Goal: Task Accomplishment & Management: Complete application form

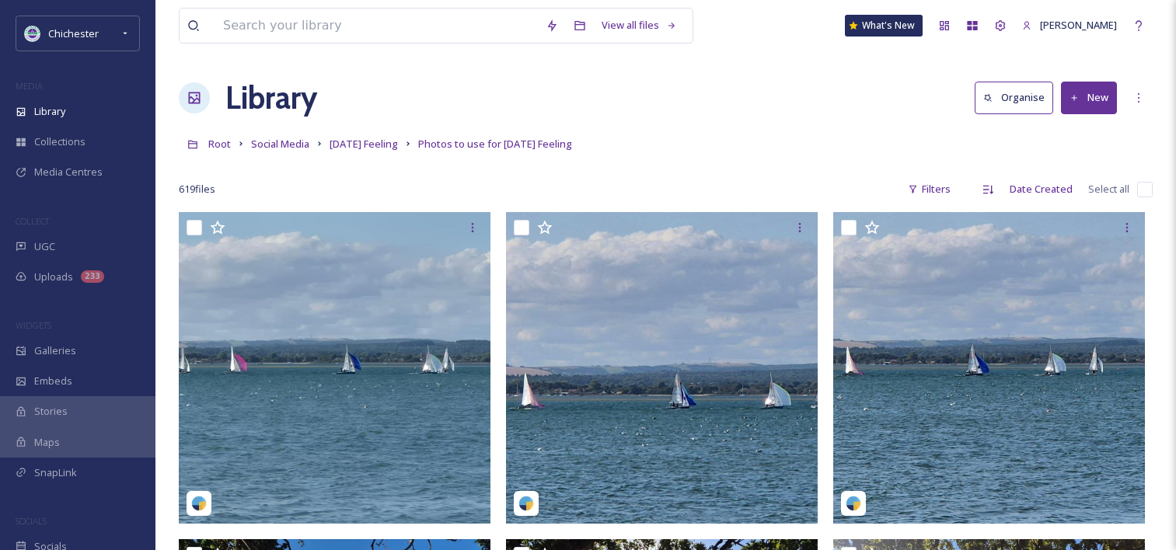
scroll to position [909, 0]
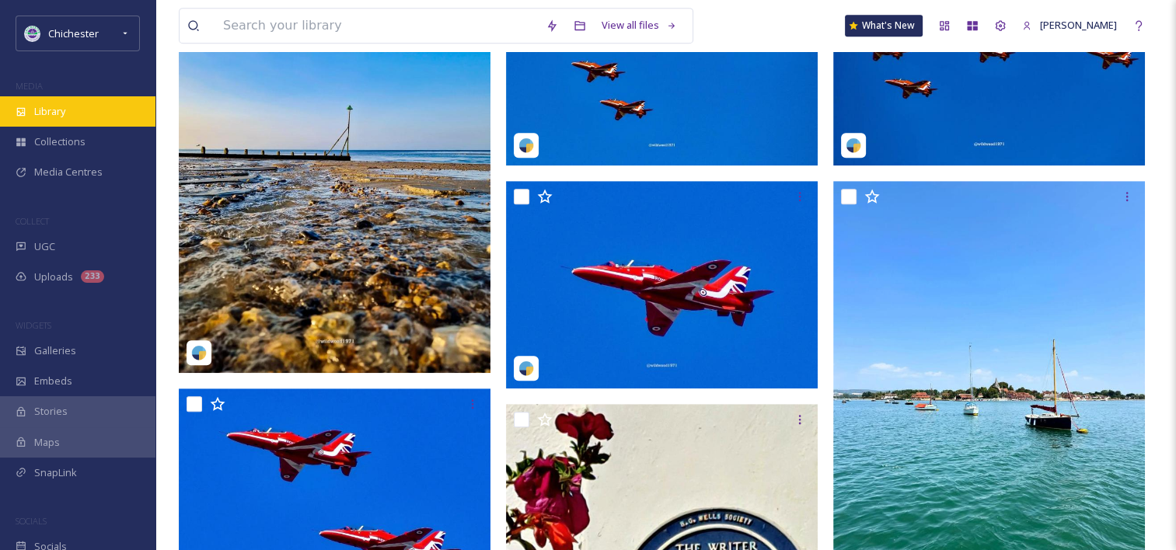
click at [50, 112] on span "Library" at bounding box center [49, 111] width 31 height 15
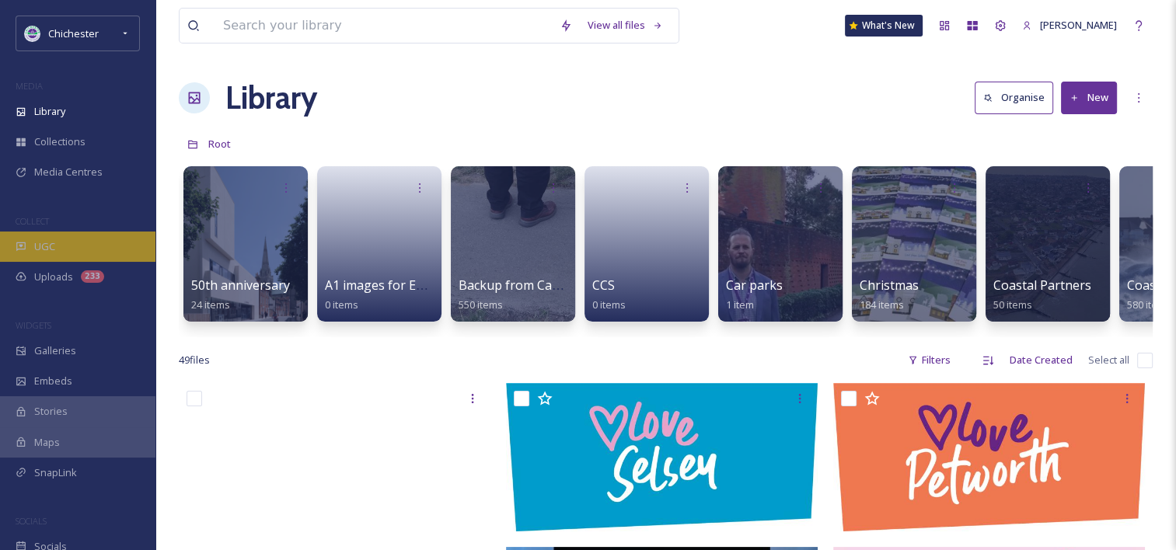
click at [53, 252] on span "UGC" at bounding box center [44, 246] width 21 height 15
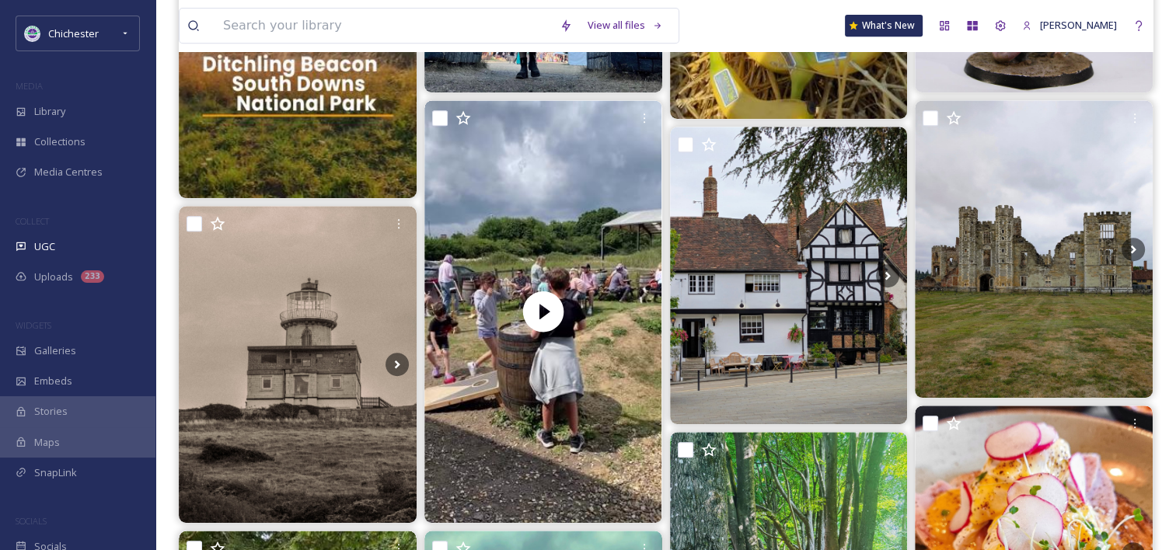
scroll to position [713, 0]
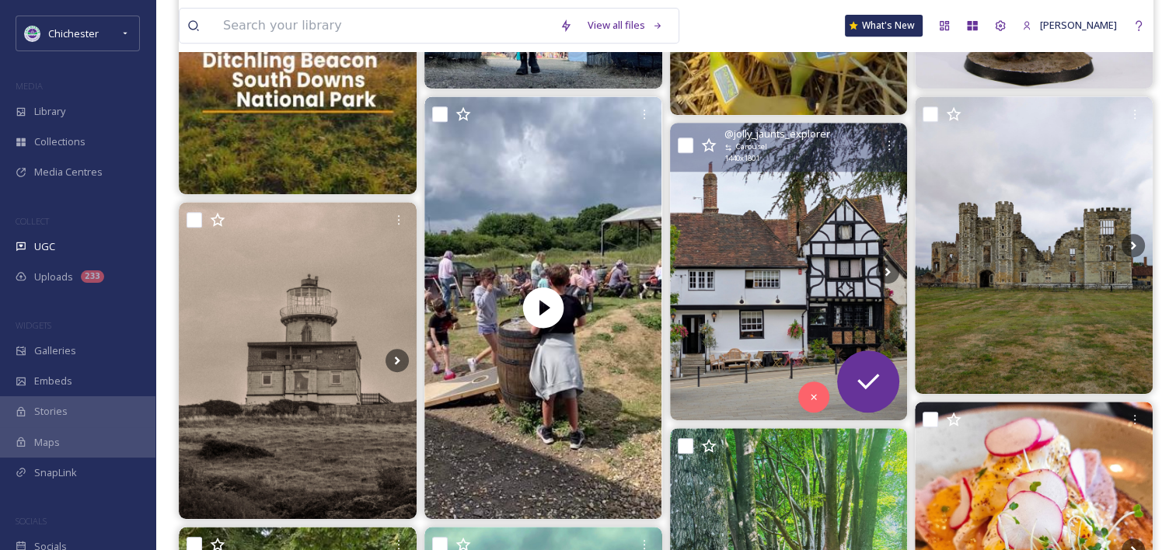
click at [800, 278] on img at bounding box center [789, 271] width 238 height 297
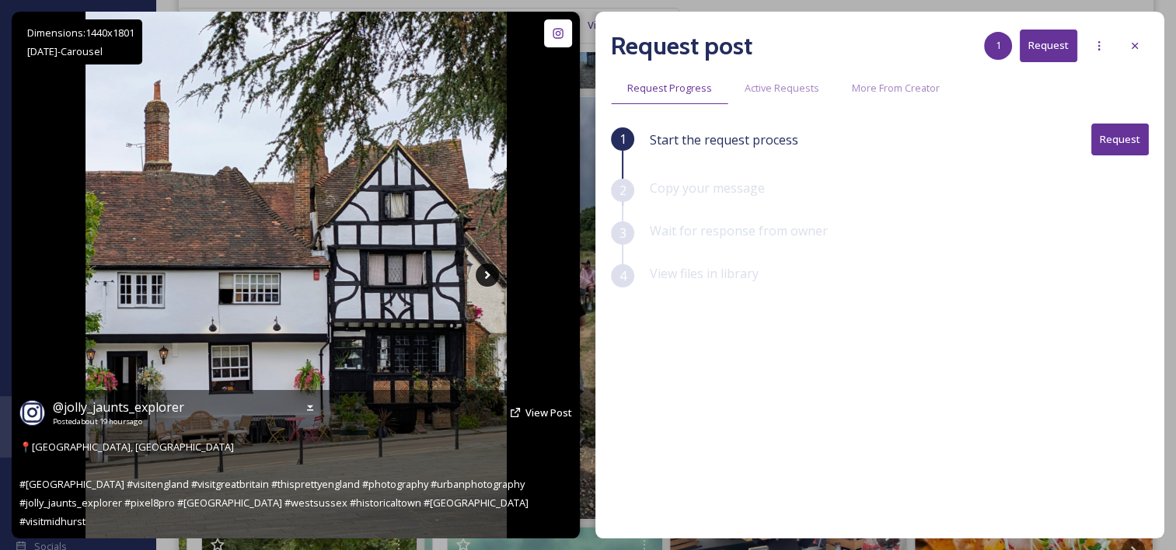
click at [486, 274] on icon at bounding box center [487, 274] width 23 height 23
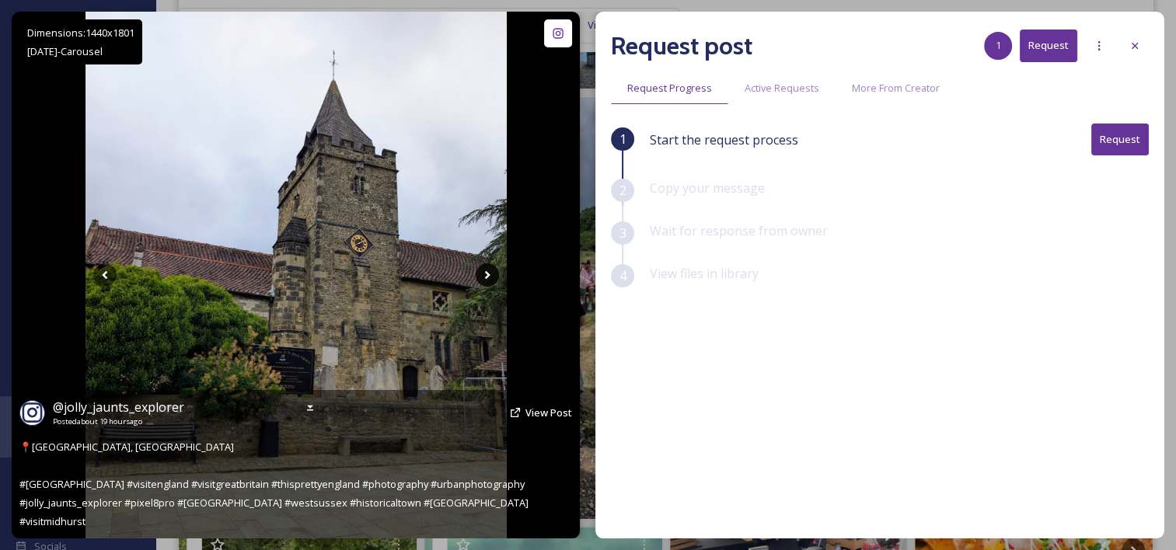
click at [486, 274] on icon at bounding box center [487, 274] width 23 height 23
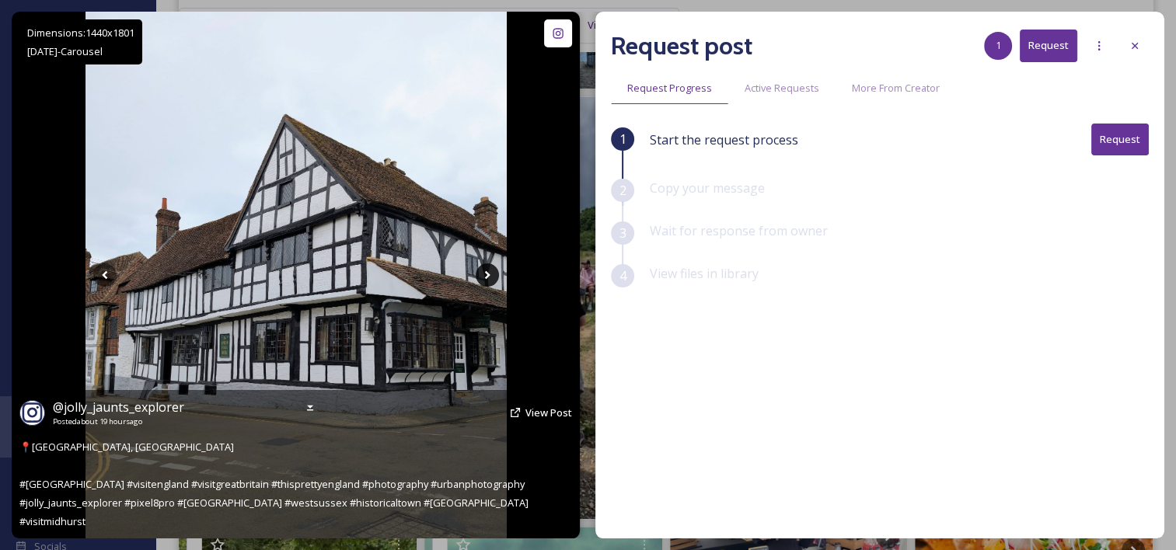
click at [486, 274] on icon at bounding box center [487, 274] width 23 height 23
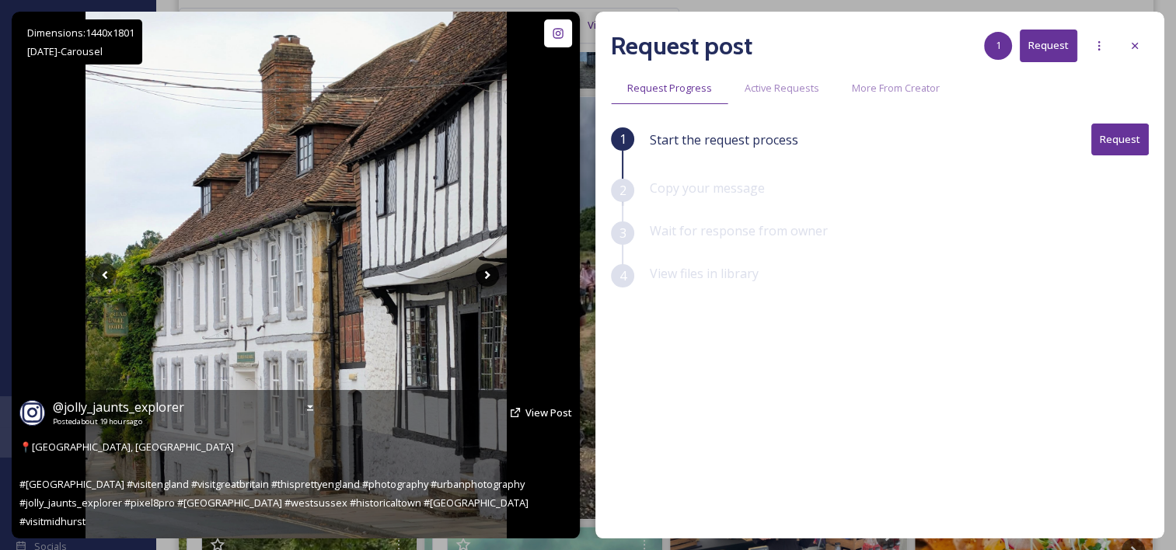
click at [486, 274] on icon at bounding box center [487, 274] width 23 height 23
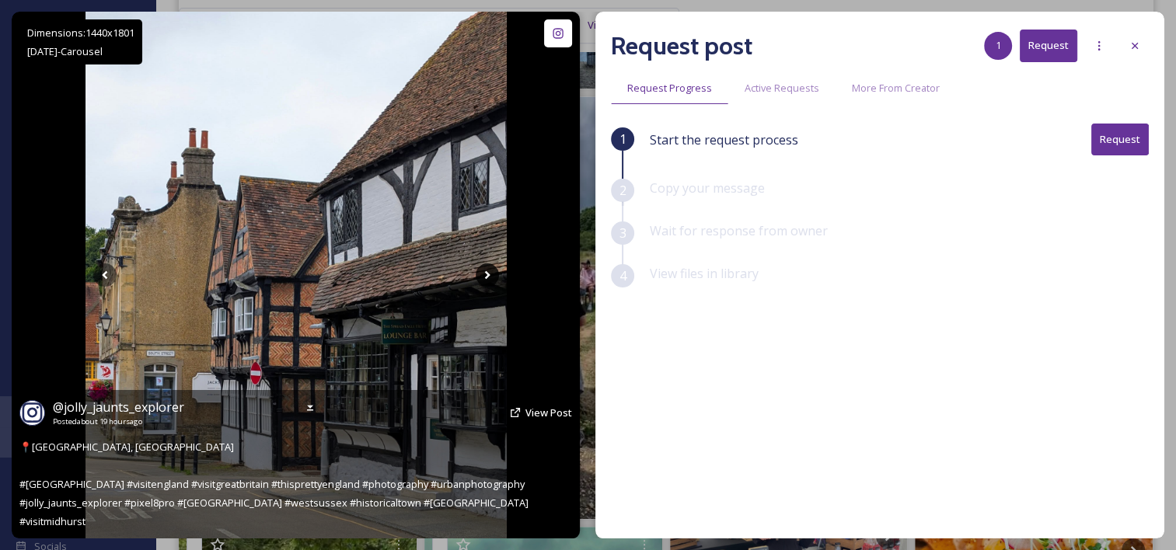
click at [486, 274] on icon at bounding box center [486, 275] width 5 height 9
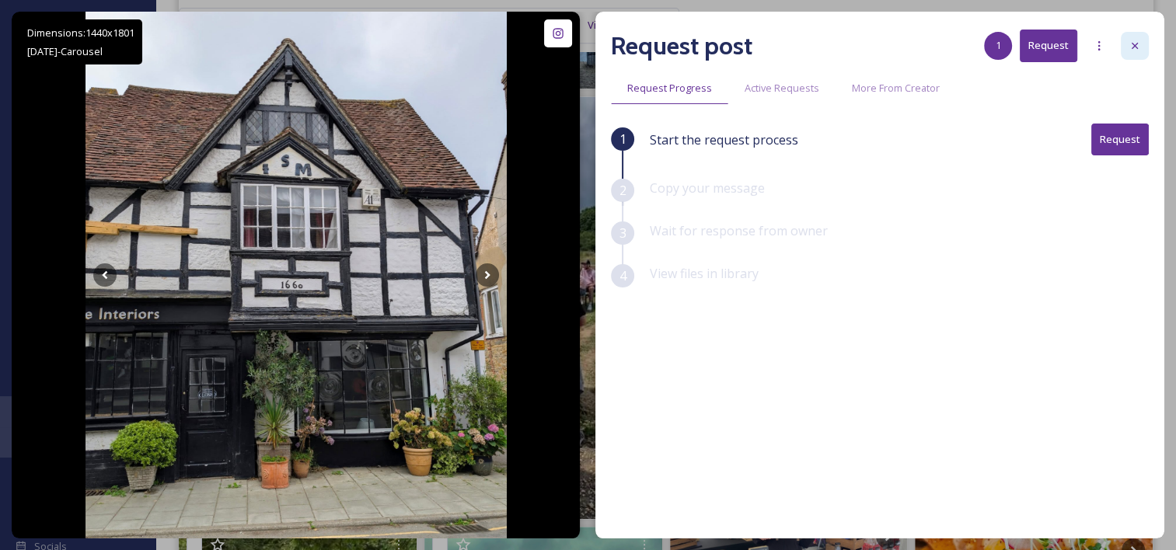
click at [1131, 44] on icon at bounding box center [1135, 46] width 12 height 12
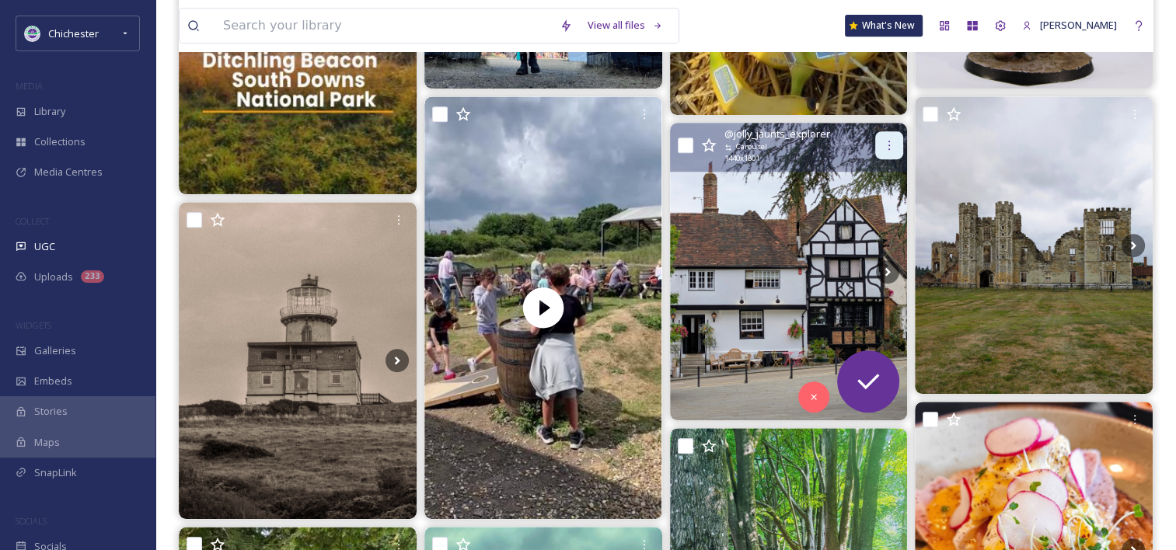
click at [888, 142] on icon at bounding box center [889, 145] width 12 height 12
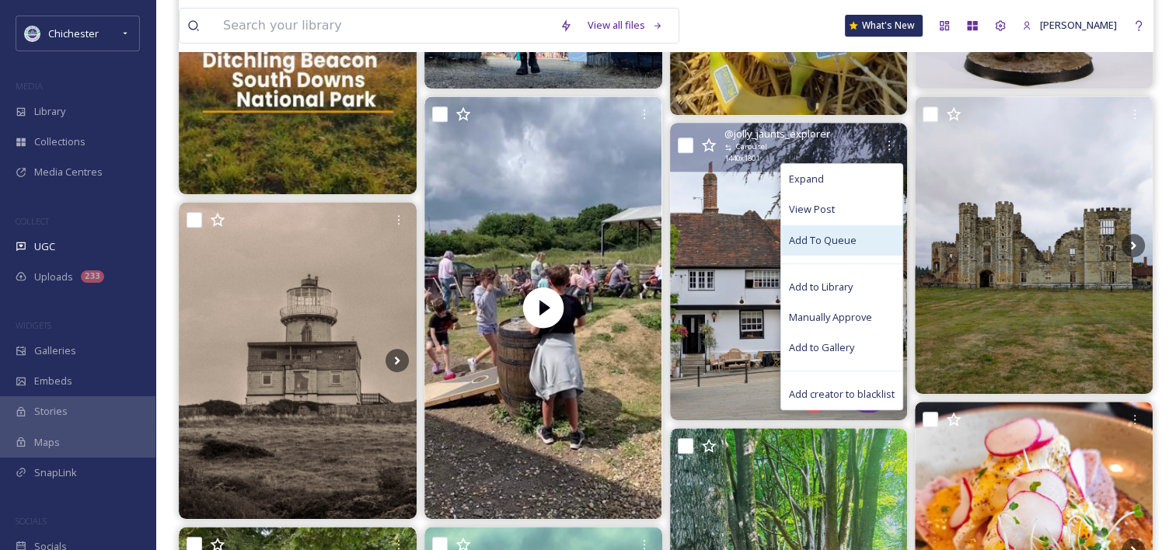
click at [825, 239] on span "Add To Queue" at bounding box center [823, 240] width 68 height 15
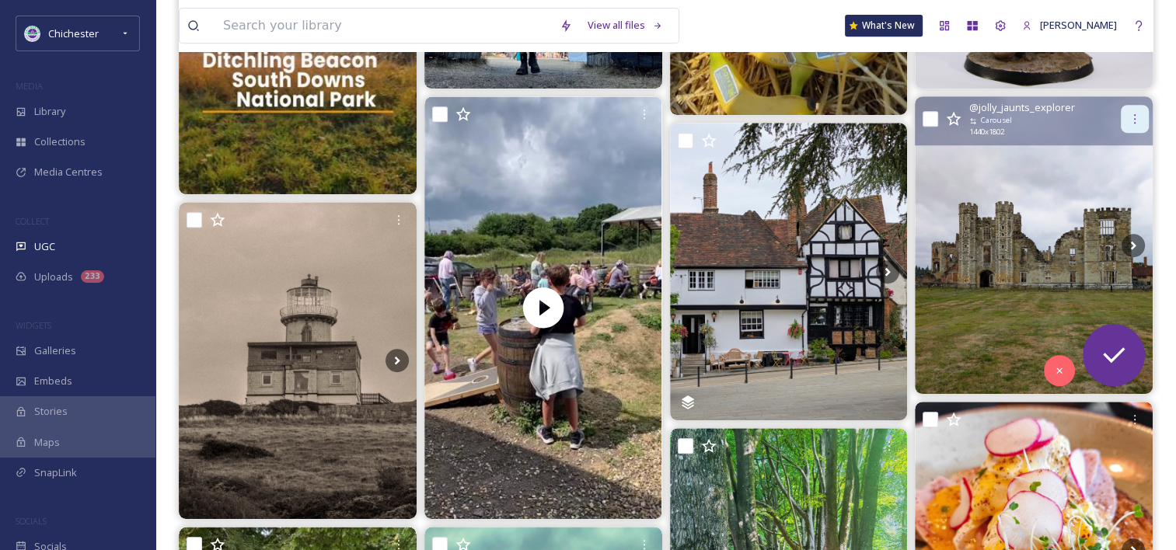
click at [1145, 118] on div at bounding box center [1135, 119] width 28 height 28
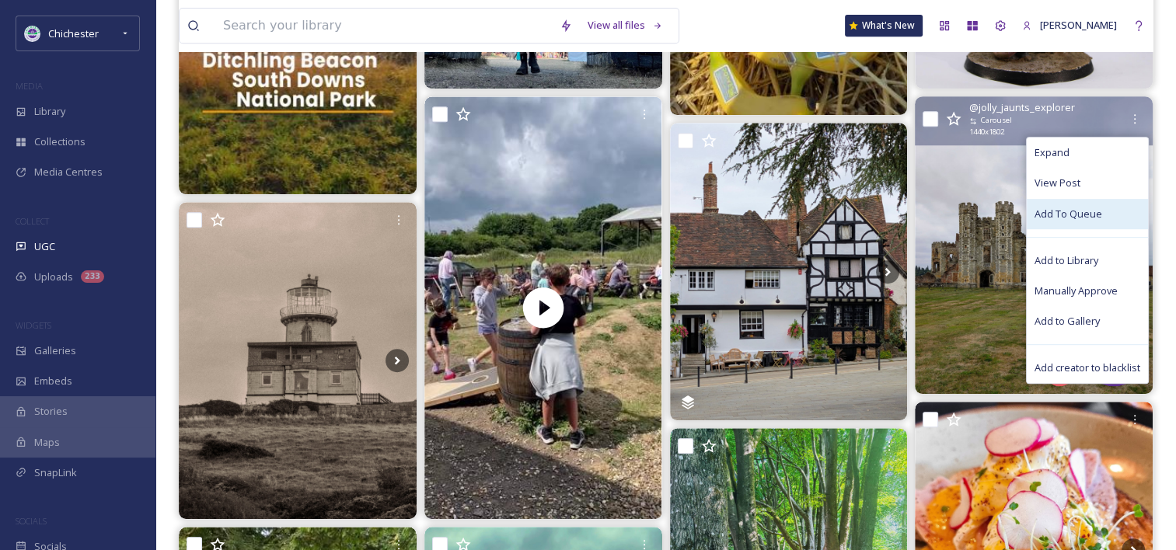
click at [1063, 203] on div "Add To Queue" at bounding box center [1087, 214] width 121 height 30
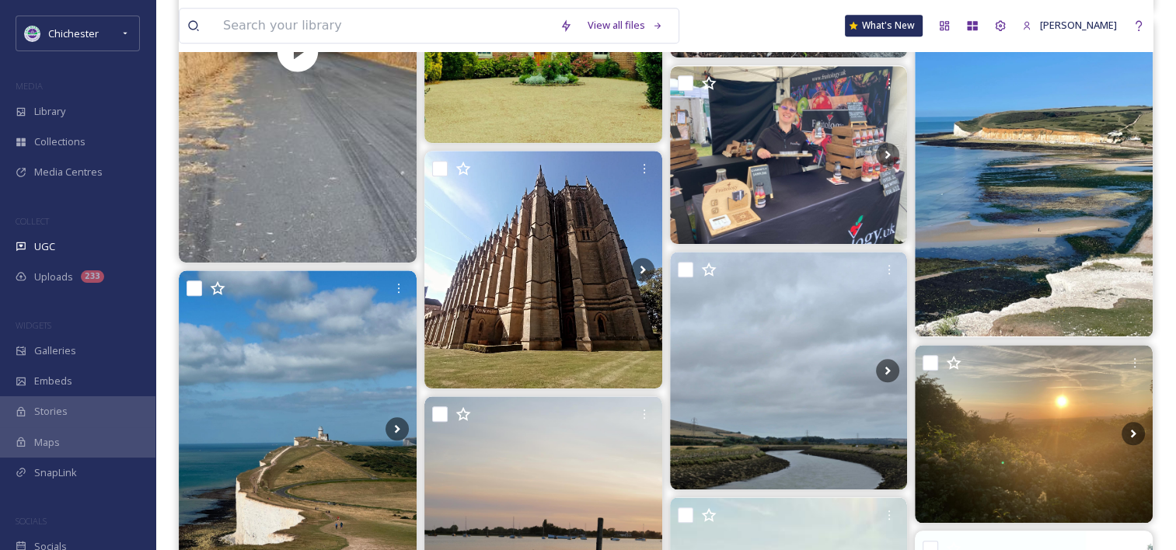
scroll to position [1406, 0]
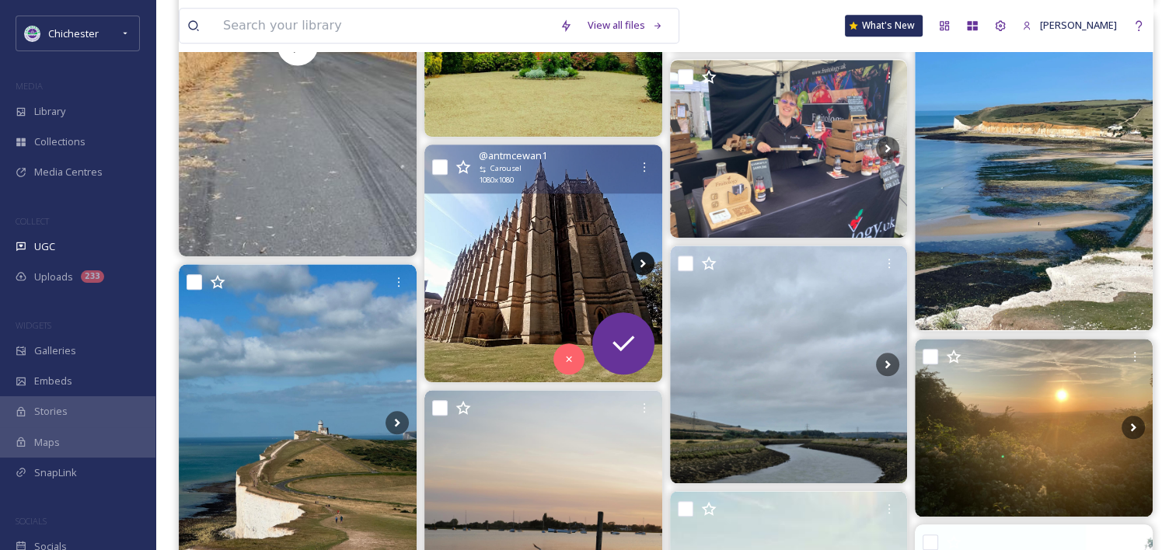
click at [644, 264] on icon at bounding box center [642, 263] width 23 height 23
click at [642, 264] on icon at bounding box center [642, 264] width 5 height 9
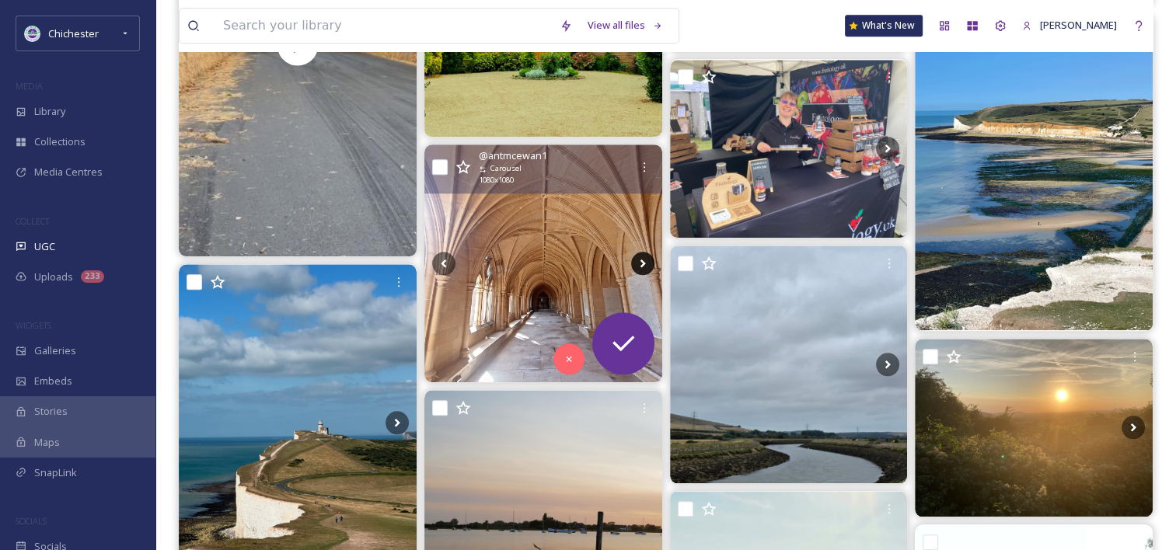
click at [643, 264] on icon at bounding box center [642, 264] width 5 height 9
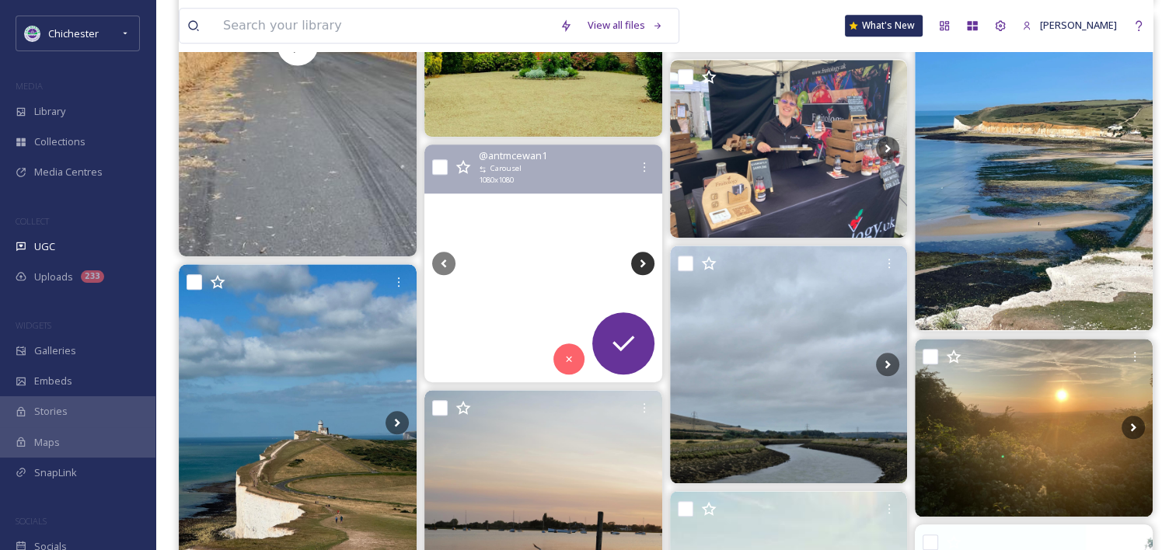
click at [643, 264] on icon at bounding box center [642, 264] width 5 height 9
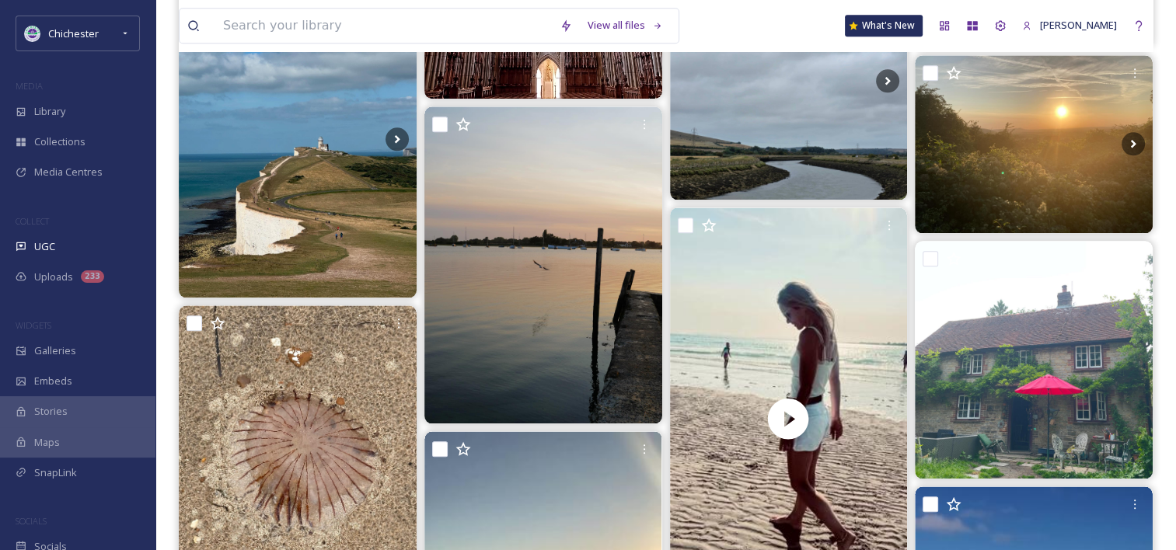
scroll to position [1708, 0]
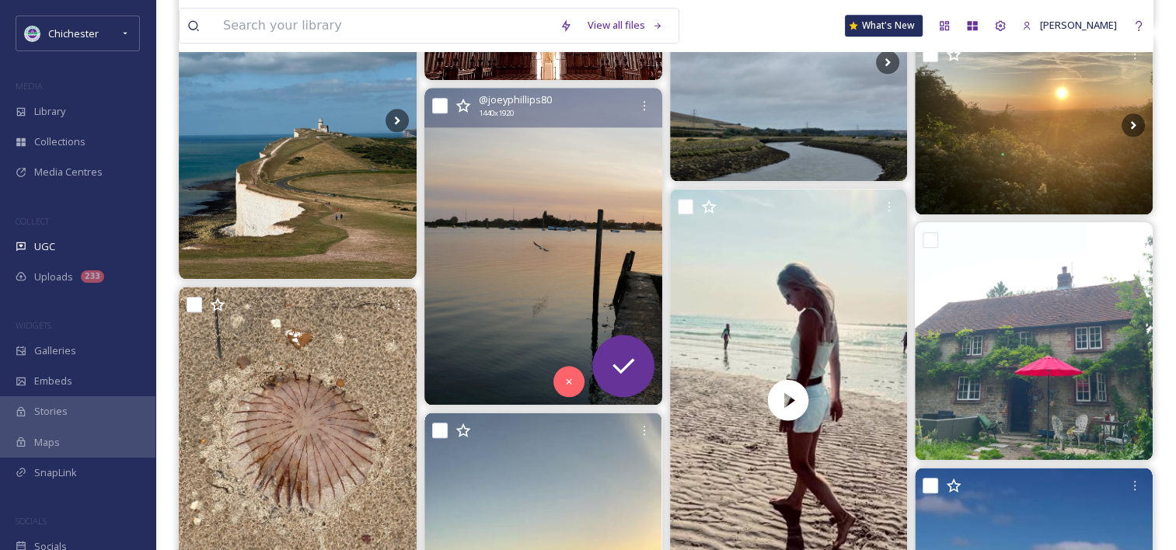
click at [576, 236] on img at bounding box center [543, 246] width 238 height 317
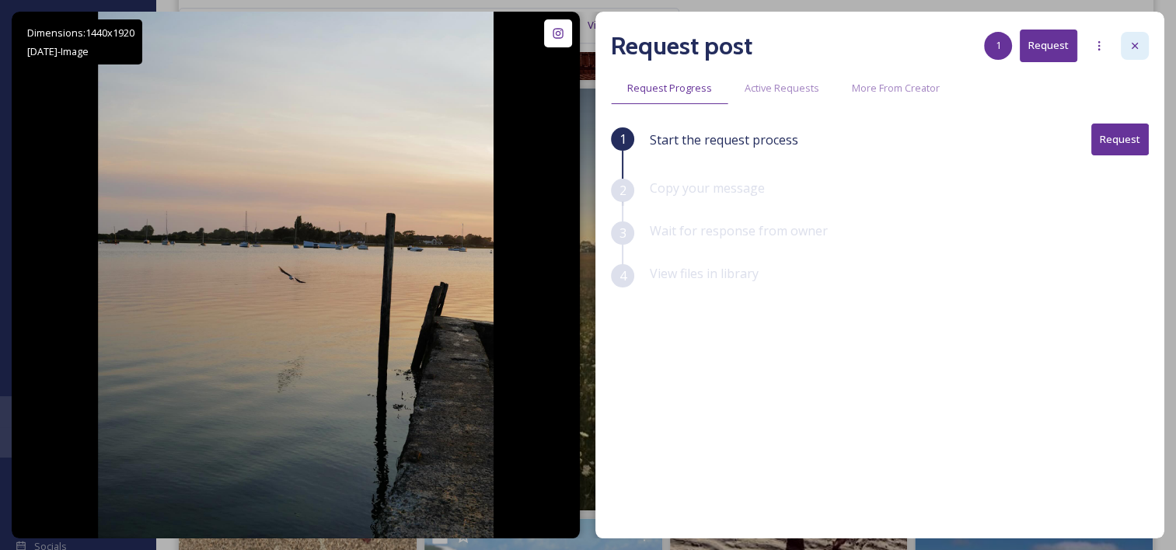
click at [1142, 36] on div at bounding box center [1135, 46] width 28 height 28
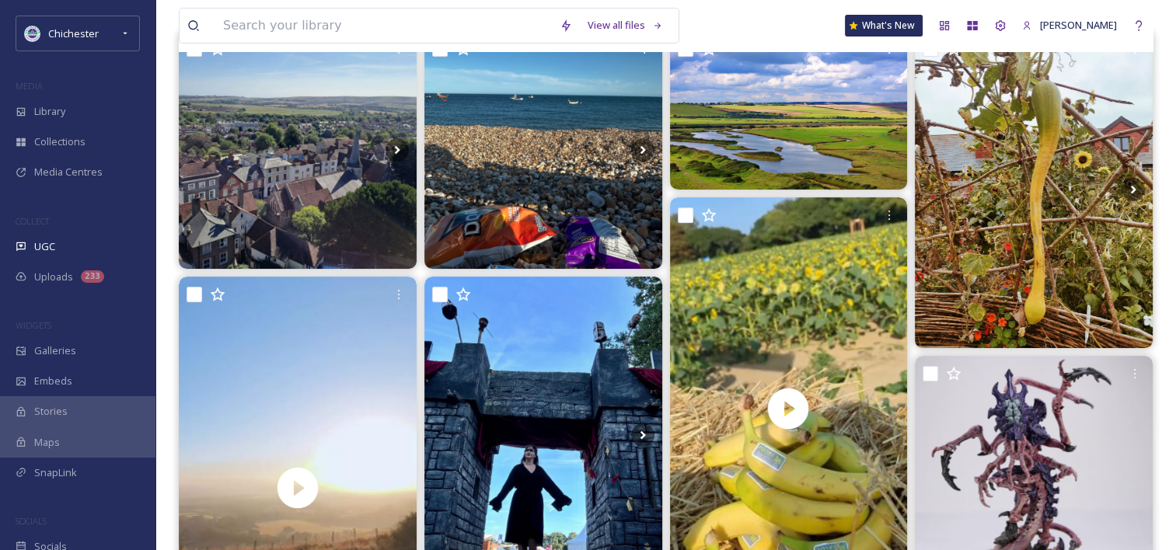
scroll to position [27, 0]
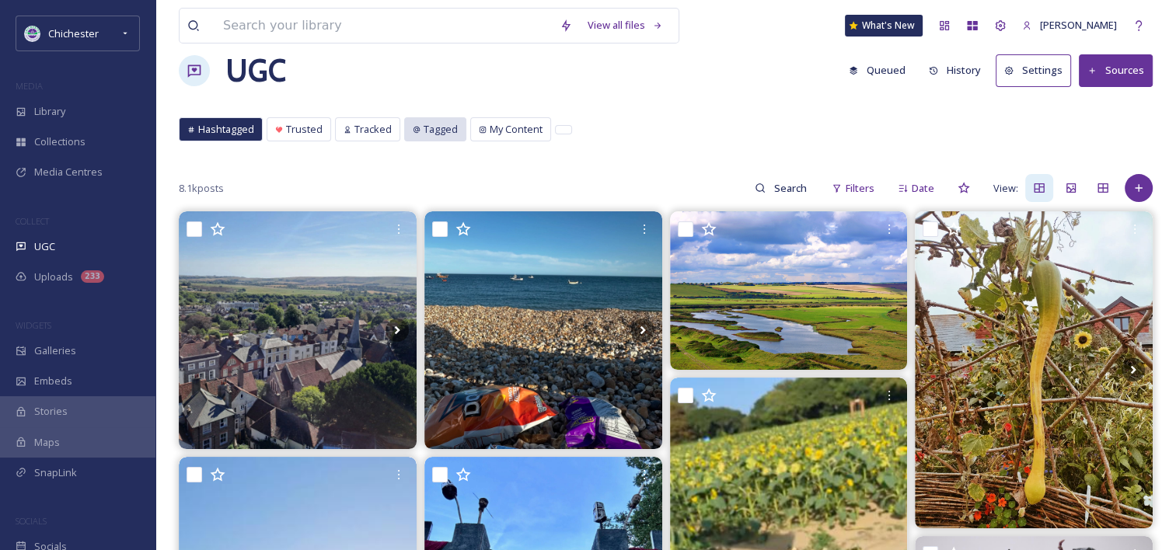
click at [429, 134] on span "Tagged" at bounding box center [441, 129] width 34 height 15
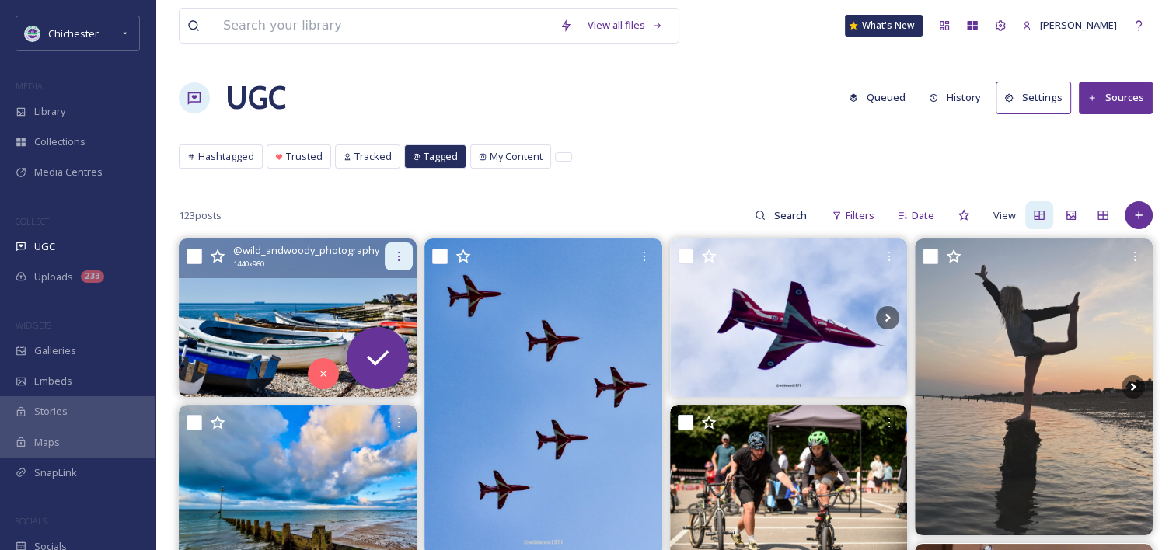
click at [393, 261] on icon at bounding box center [399, 256] width 12 height 12
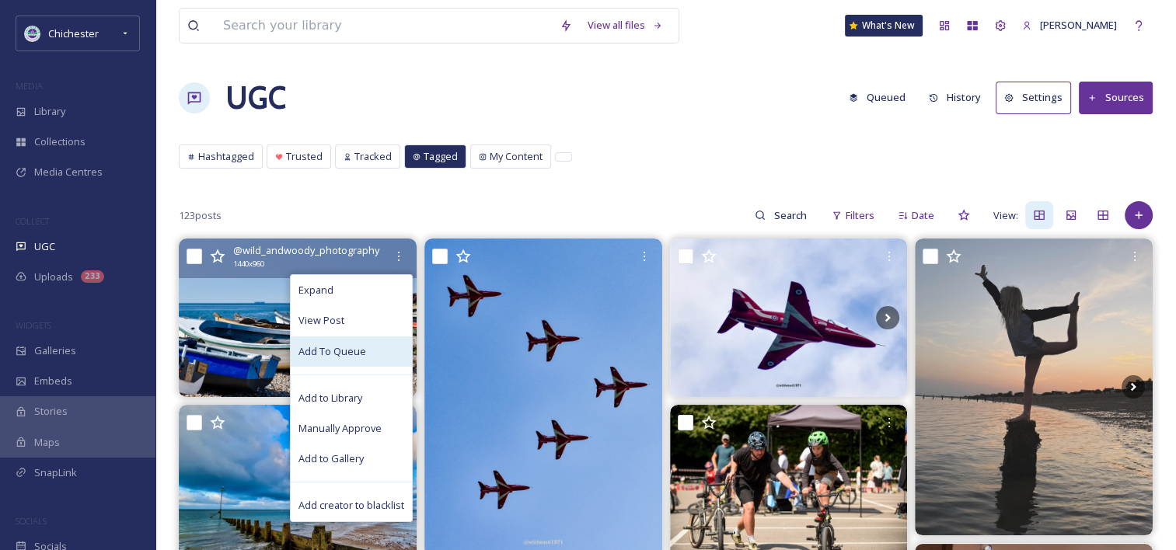
click at [336, 356] on span "Add To Queue" at bounding box center [332, 351] width 68 height 15
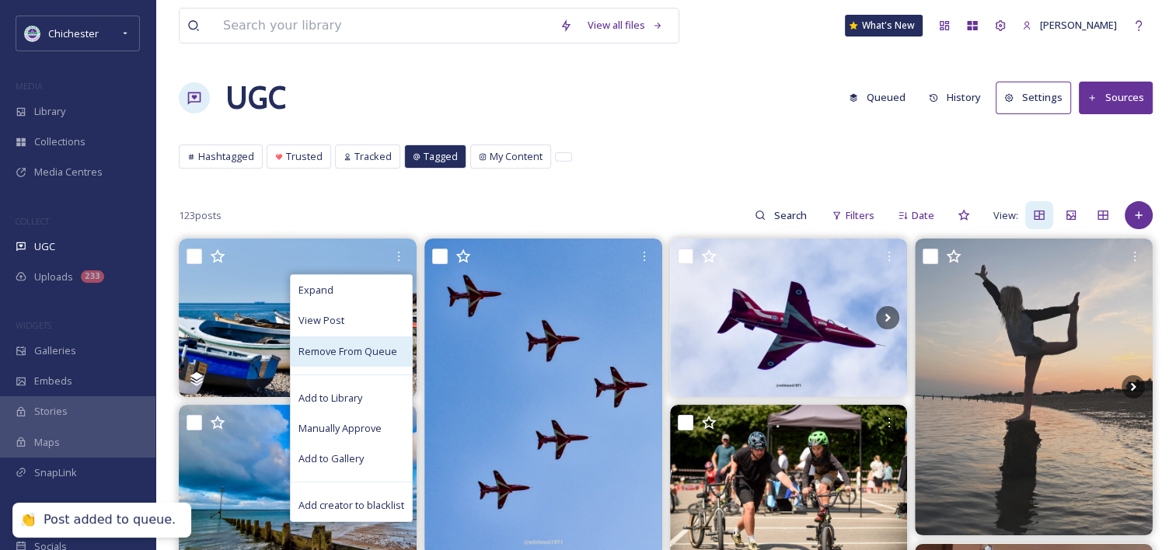
click at [417, 75] on div "UGC Queued History Settings Sources" at bounding box center [666, 98] width 974 height 47
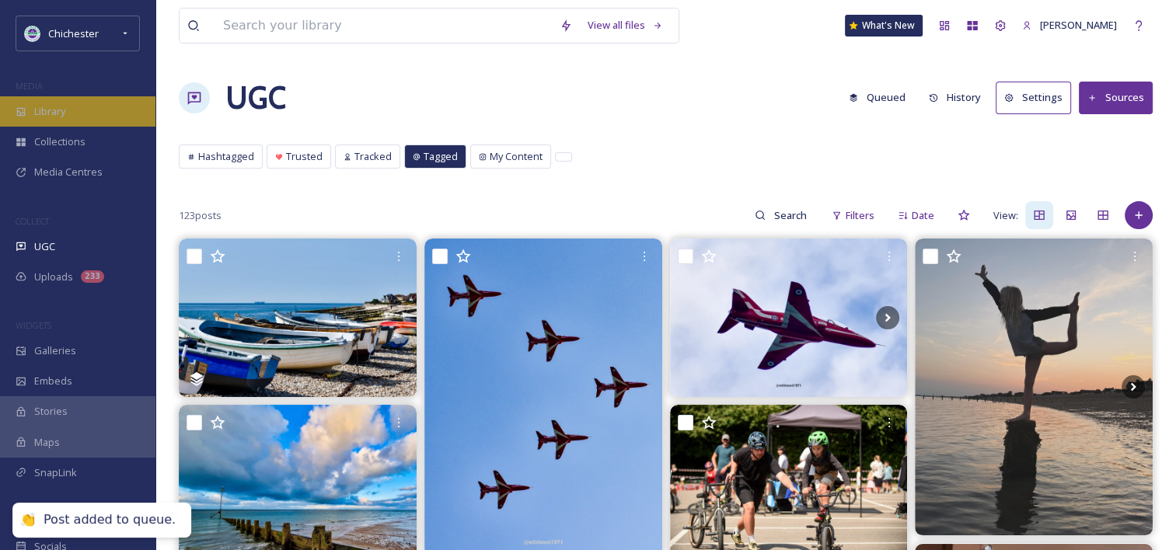
click at [113, 105] on div "Library" at bounding box center [77, 111] width 155 height 30
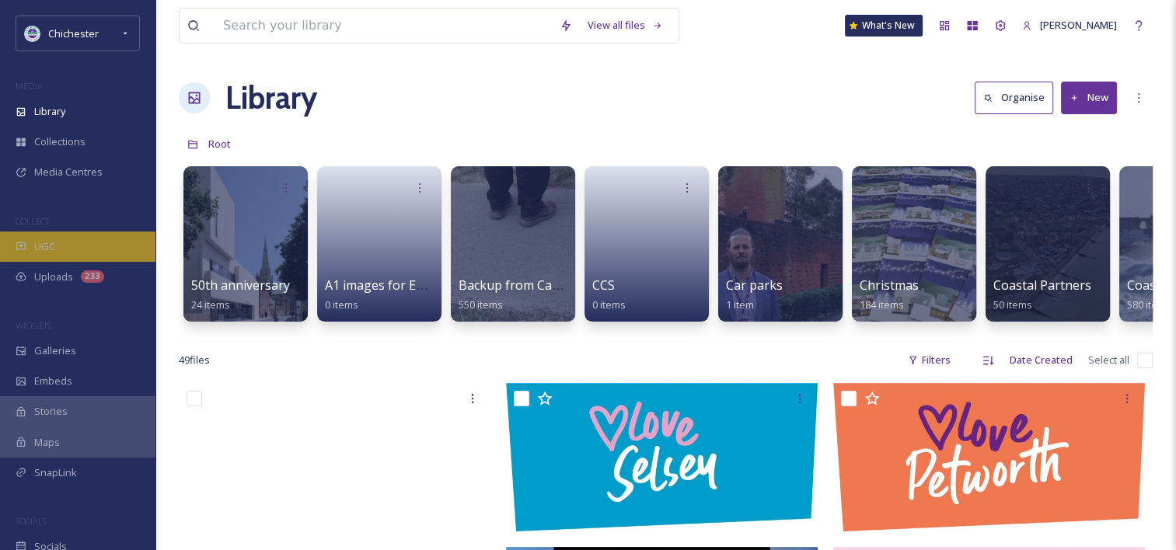
click at [108, 249] on div "UGC" at bounding box center [77, 247] width 155 height 30
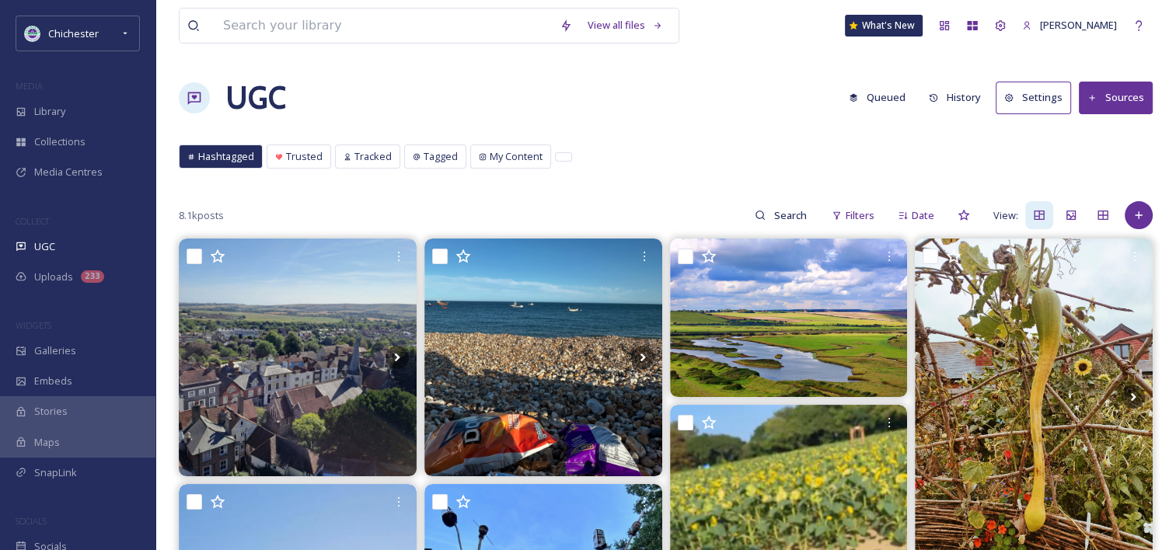
click at [907, 106] on button "Queued" at bounding box center [877, 97] width 72 height 30
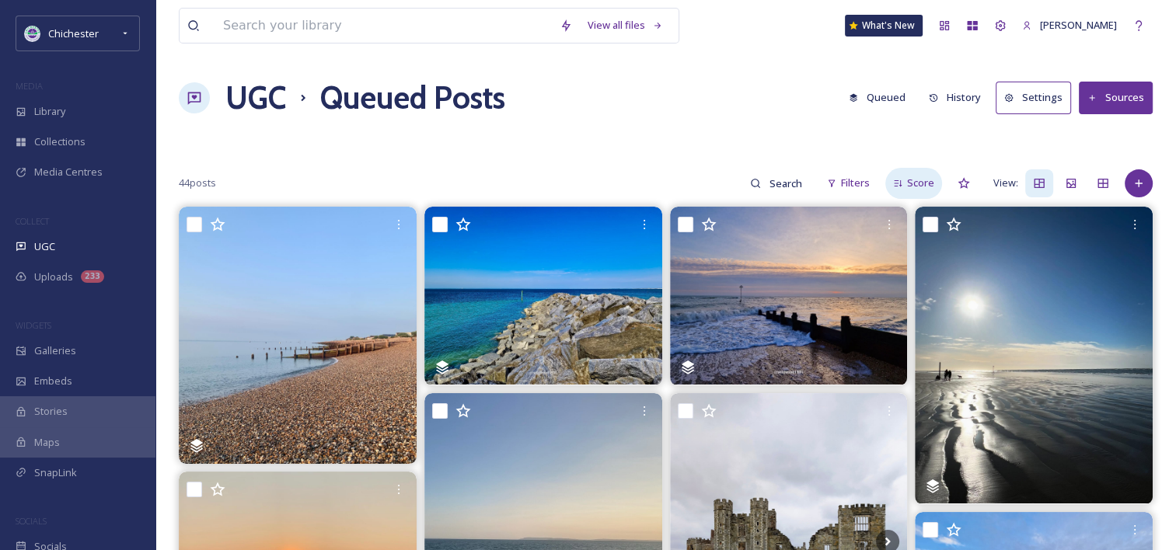
click at [903, 179] on icon at bounding box center [898, 184] width 10 height 10
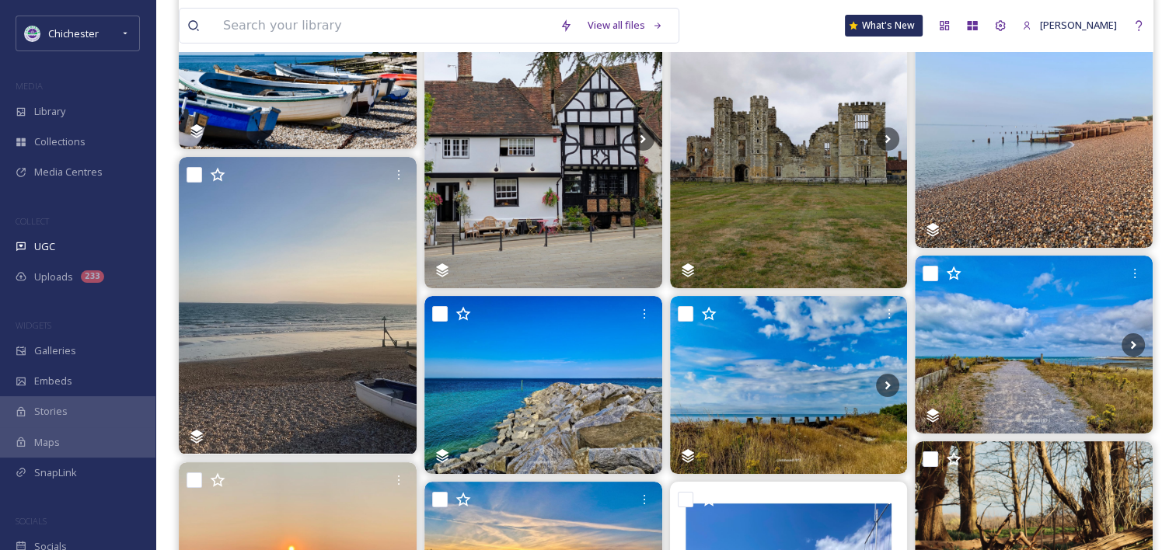
scroll to position [200, 0]
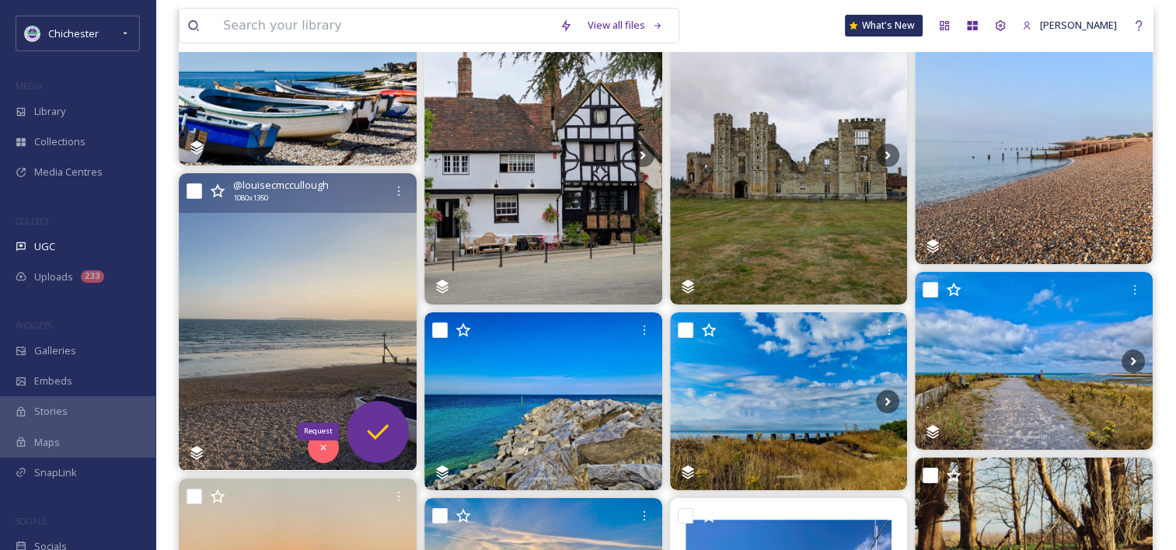
click at [386, 420] on icon at bounding box center [377, 432] width 31 height 31
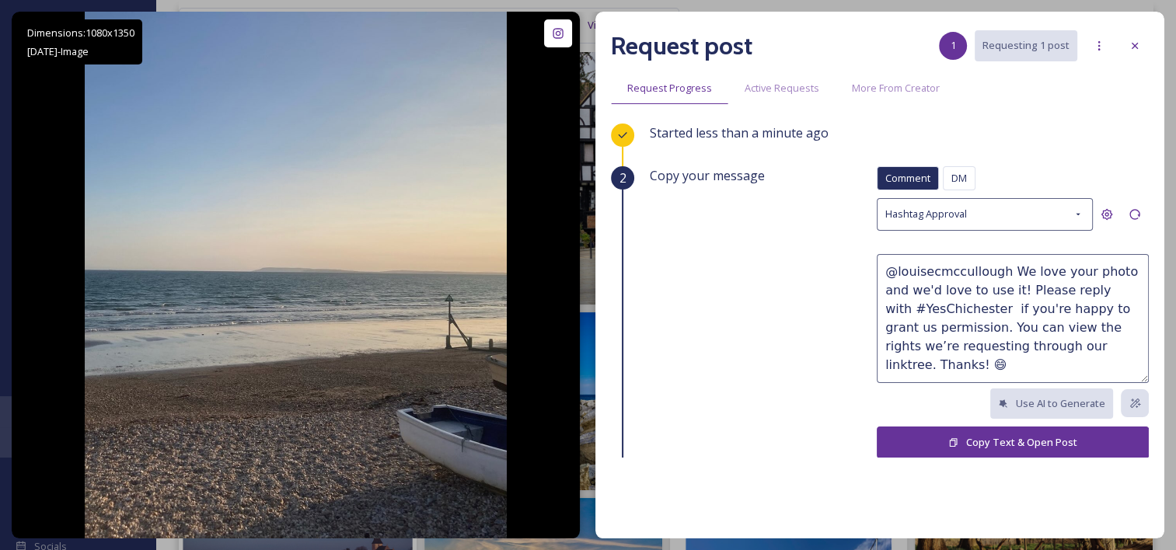
click at [906, 441] on button "Copy Text & Open Post" at bounding box center [1013, 443] width 272 height 32
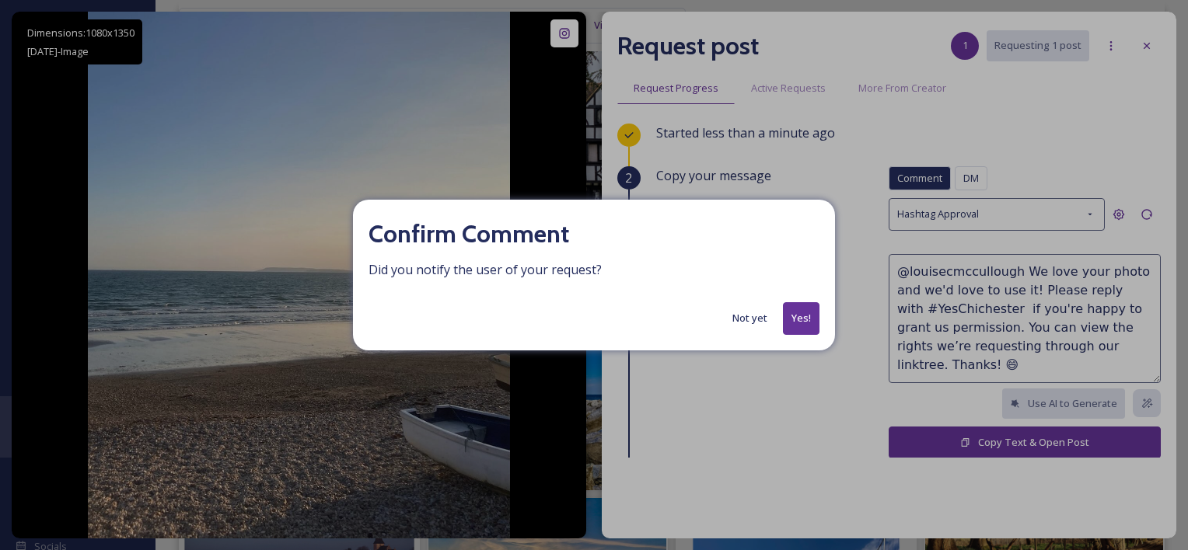
click at [807, 315] on button "Yes!" at bounding box center [801, 318] width 37 height 32
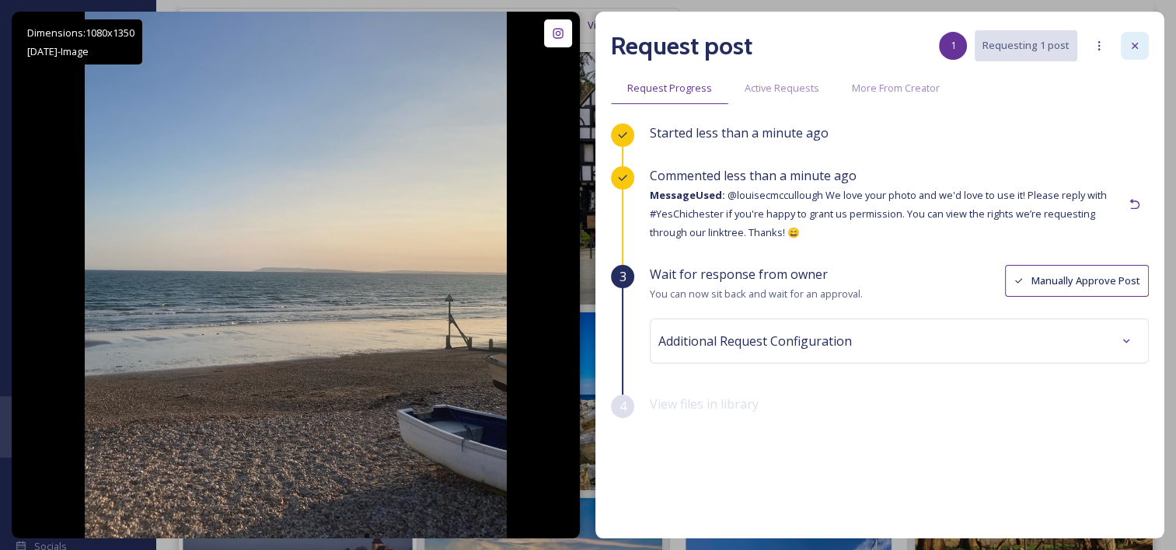
click at [1132, 52] on div at bounding box center [1135, 46] width 28 height 28
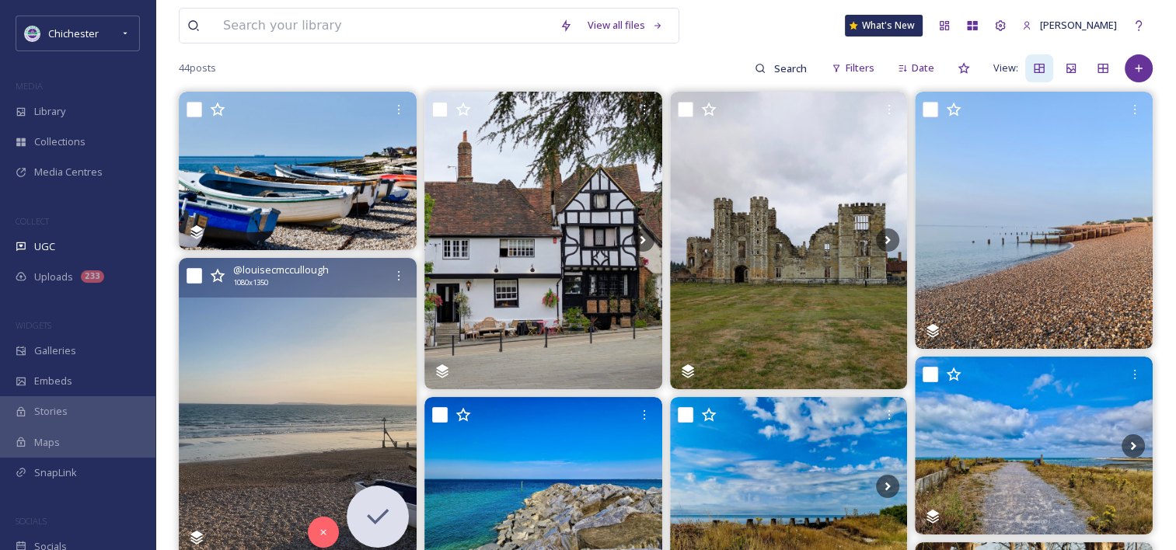
scroll to position [99, 0]
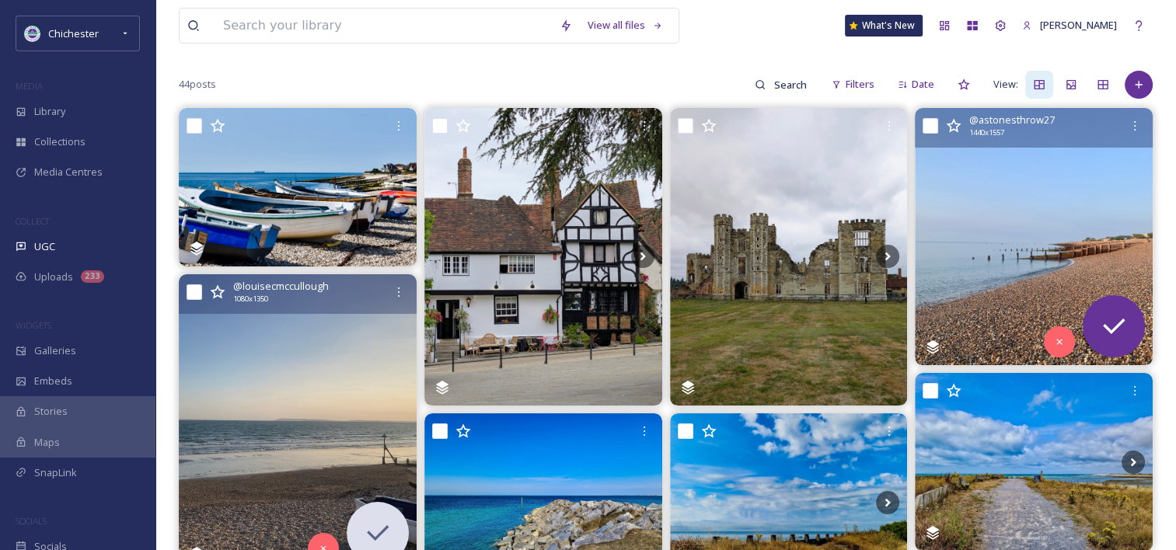
click at [1016, 283] on img at bounding box center [1034, 236] width 238 height 257
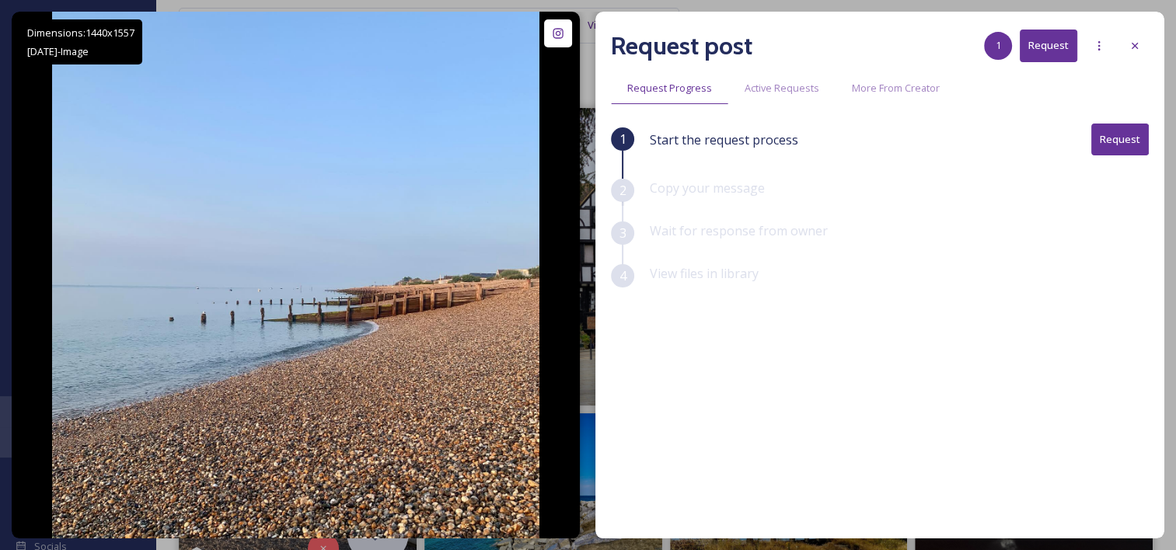
click at [1111, 153] on button "Request" at bounding box center [1120, 140] width 58 height 32
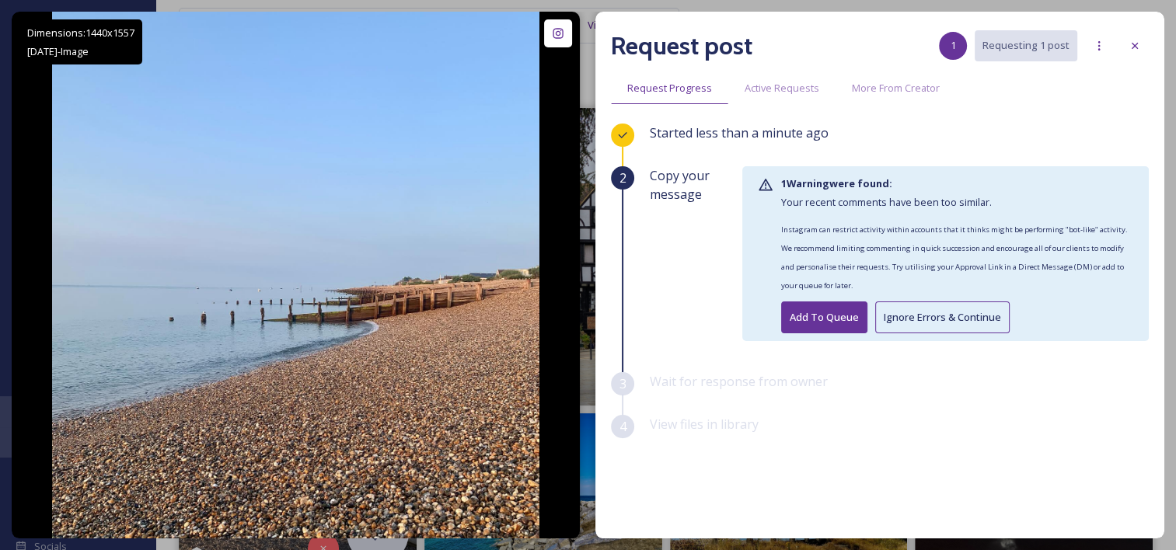
click at [833, 314] on button "Add To Queue" at bounding box center [824, 318] width 86 height 32
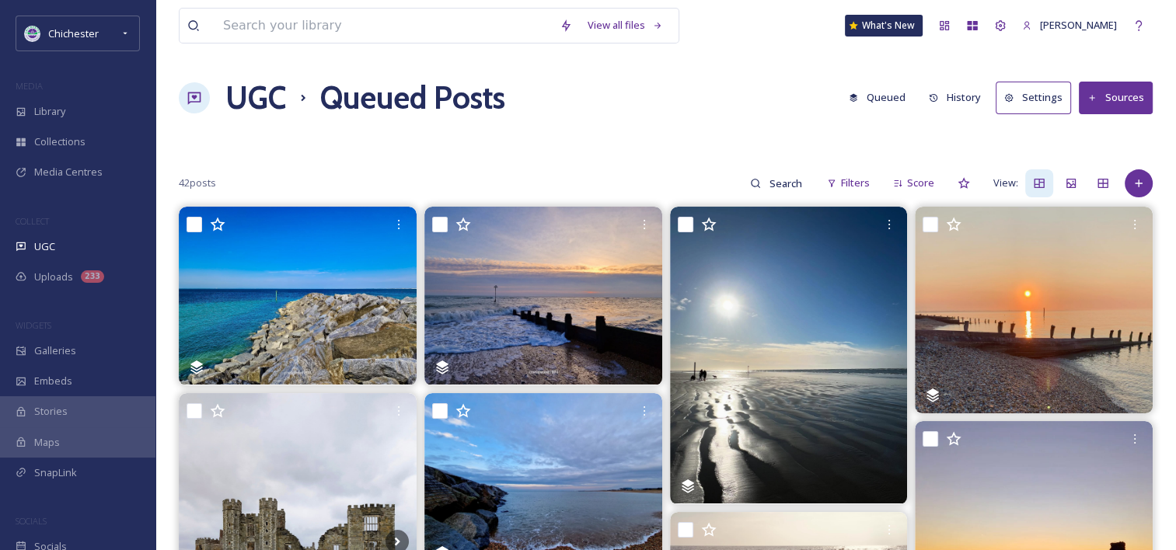
click at [910, 96] on button "Queued" at bounding box center [877, 97] width 72 height 30
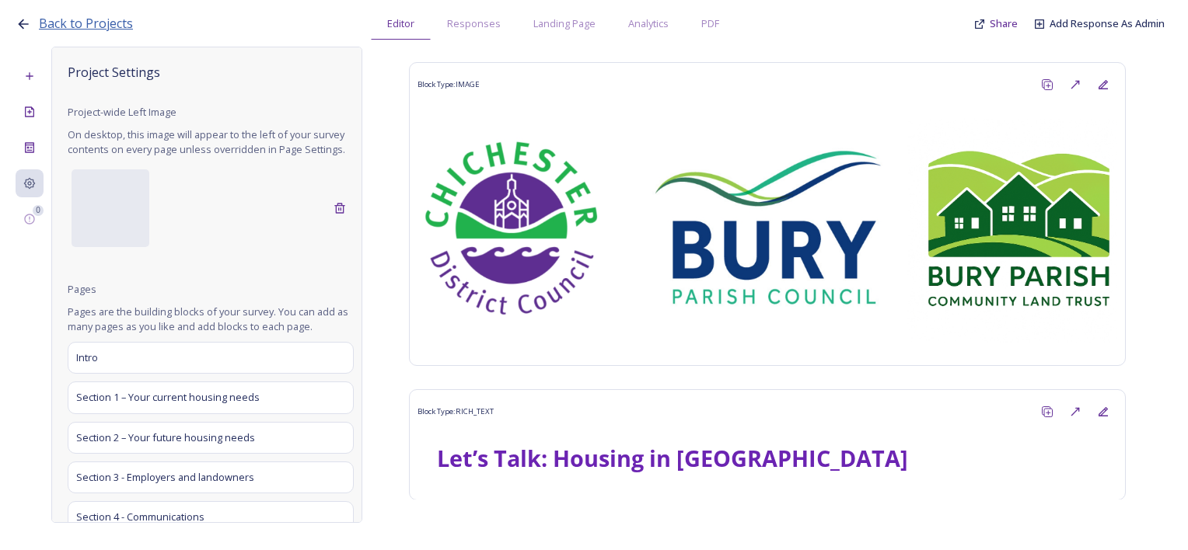
click at [99, 23] on span "Back to Projects" at bounding box center [86, 23] width 94 height 17
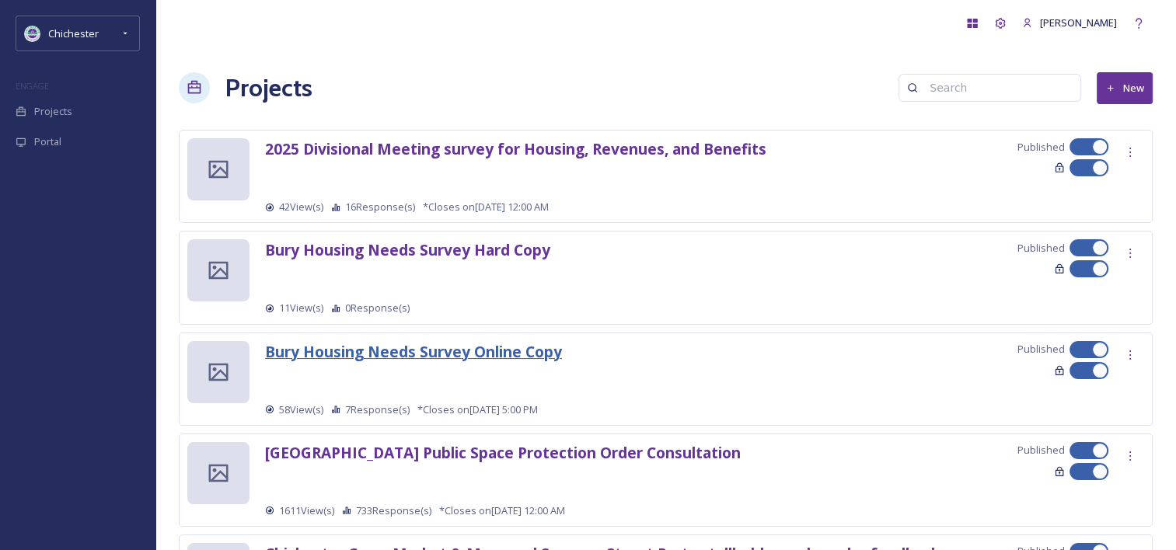
click at [404, 350] on strong "Bury Housing Needs Survey Online Copy" at bounding box center [413, 351] width 297 height 21
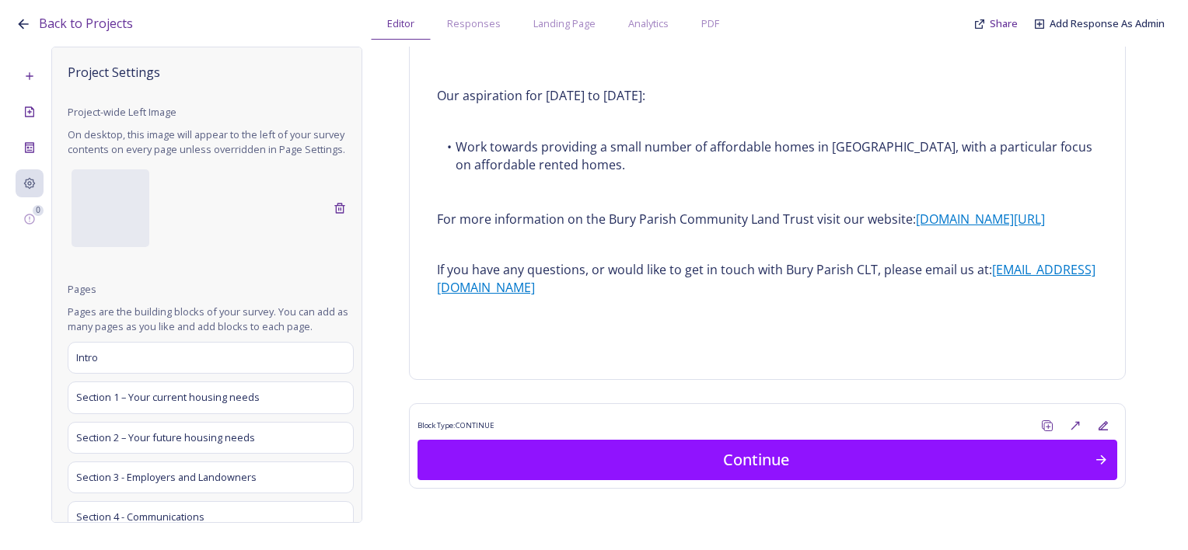
scroll to position [1947, 0]
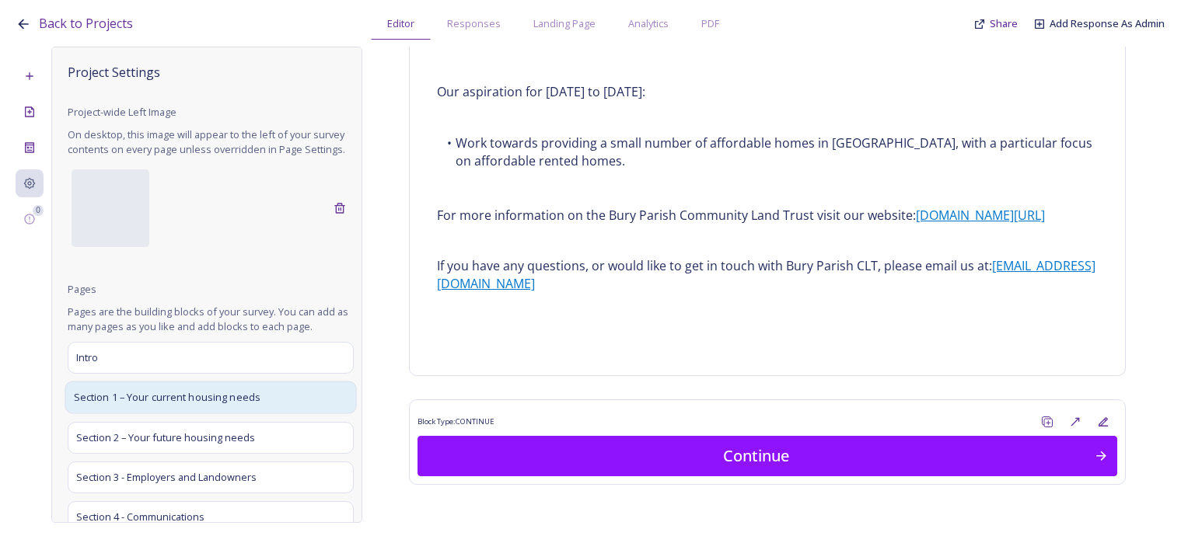
click at [256, 414] on div "Section 1 – Your current housing needs" at bounding box center [210, 398] width 291 height 33
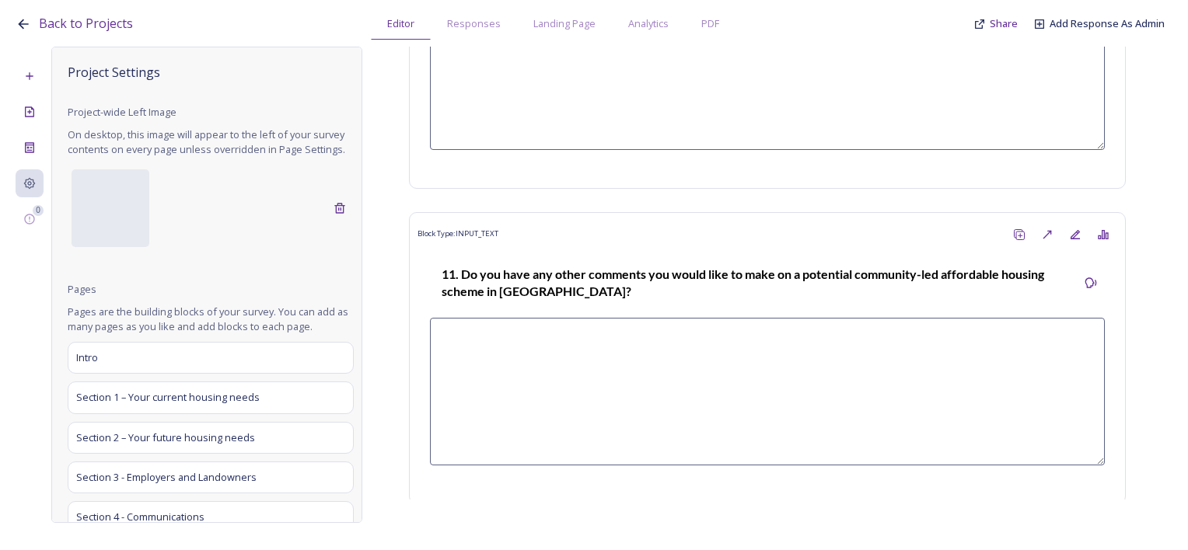
scroll to position [4446, 0]
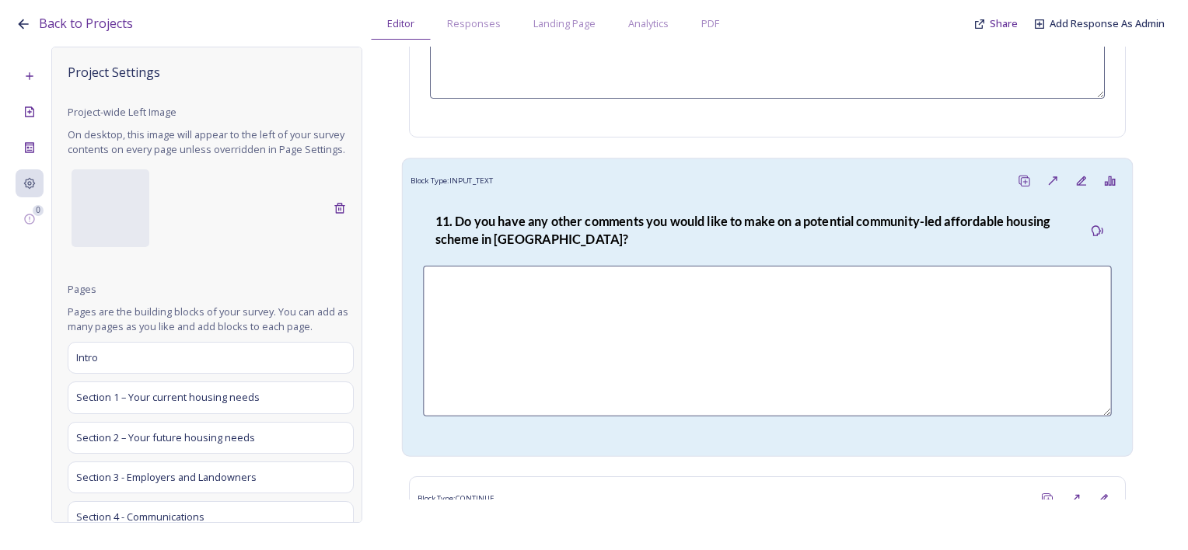
click at [762, 166] on div "Block Type: INPUT_TEXT" at bounding box center [767, 180] width 714 height 29
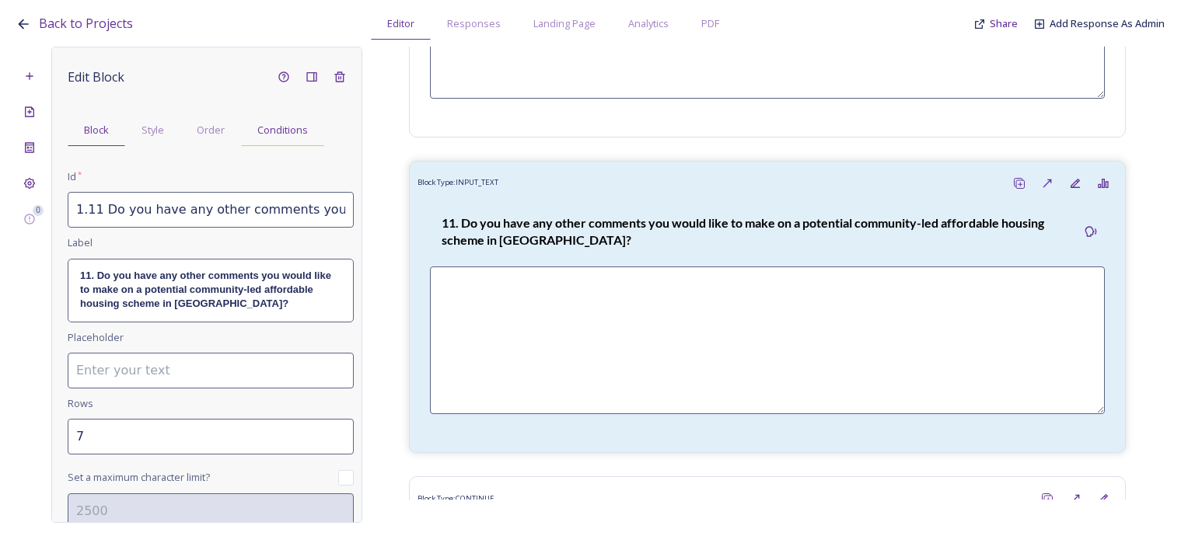
click at [294, 134] on span "Conditions" at bounding box center [282, 130] width 51 height 15
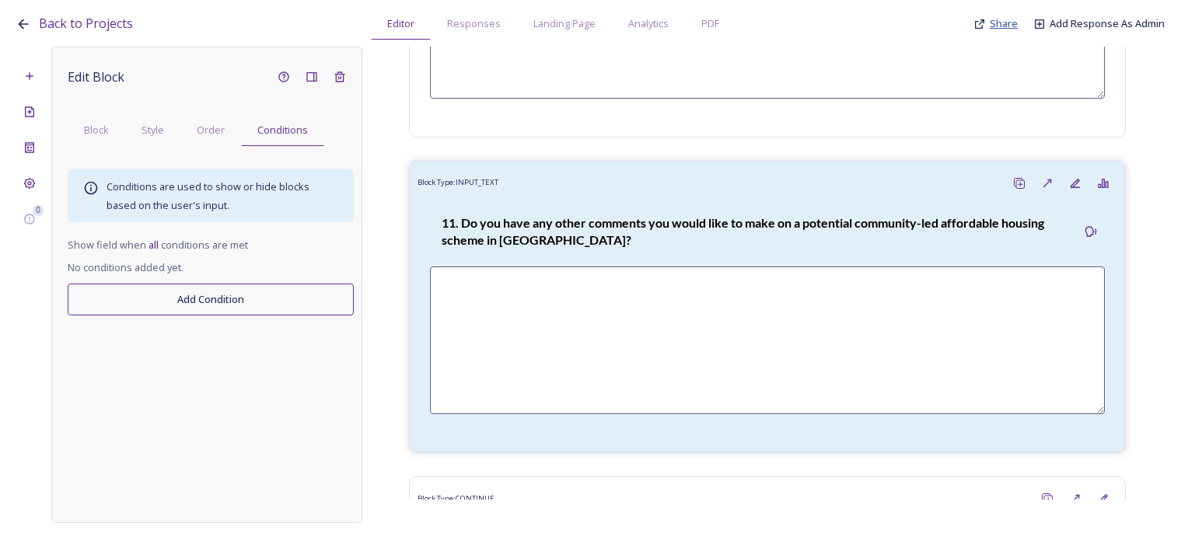
click at [995, 26] on span "Share" at bounding box center [1003, 23] width 28 height 14
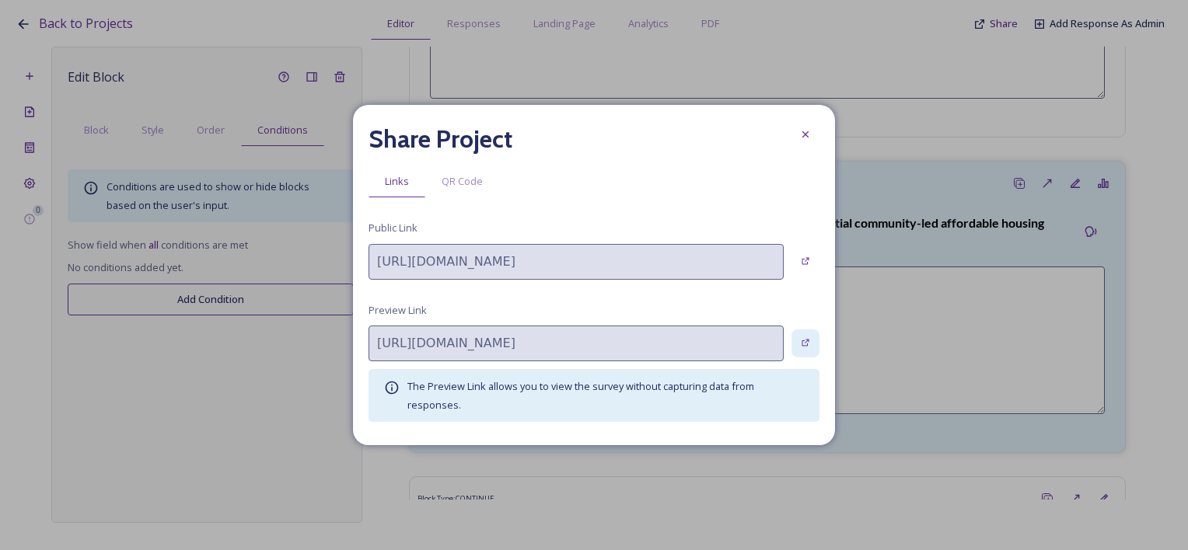
click at [805, 351] on div at bounding box center [805, 344] width 28 height 28
click at [801, 131] on icon at bounding box center [805, 134] width 12 height 12
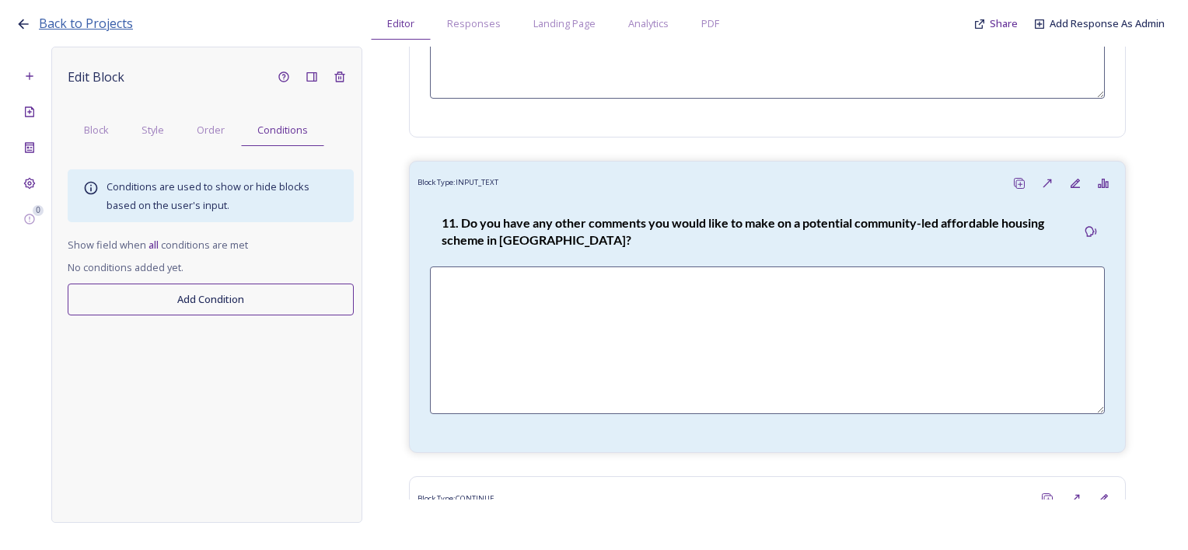
click at [124, 22] on span "Back to Projects" at bounding box center [86, 23] width 94 height 17
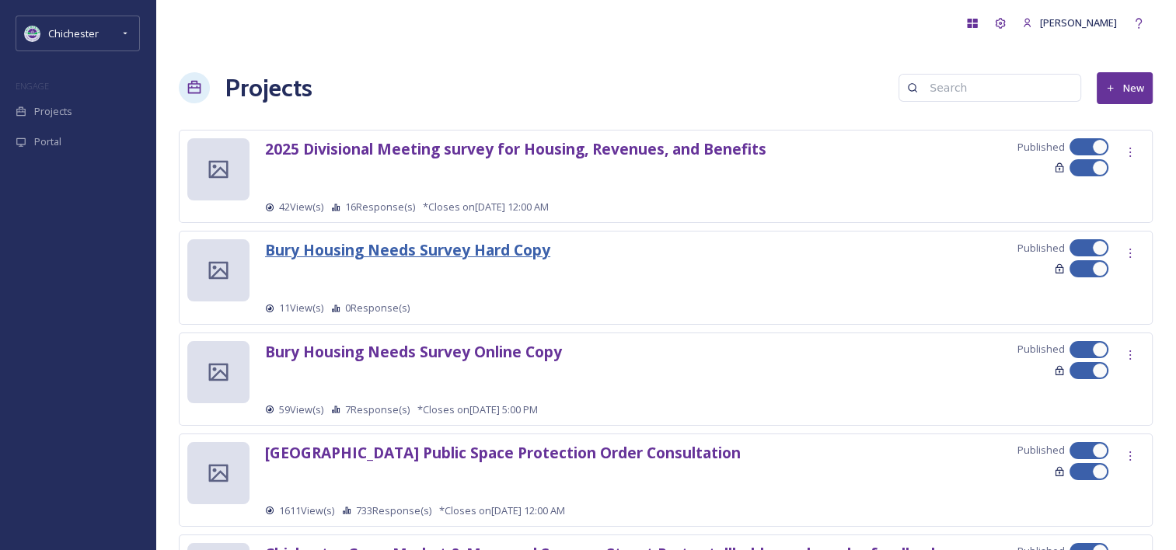
click at [417, 249] on strong "Bury Housing Needs Survey Hard Copy" at bounding box center [407, 249] width 285 height 21
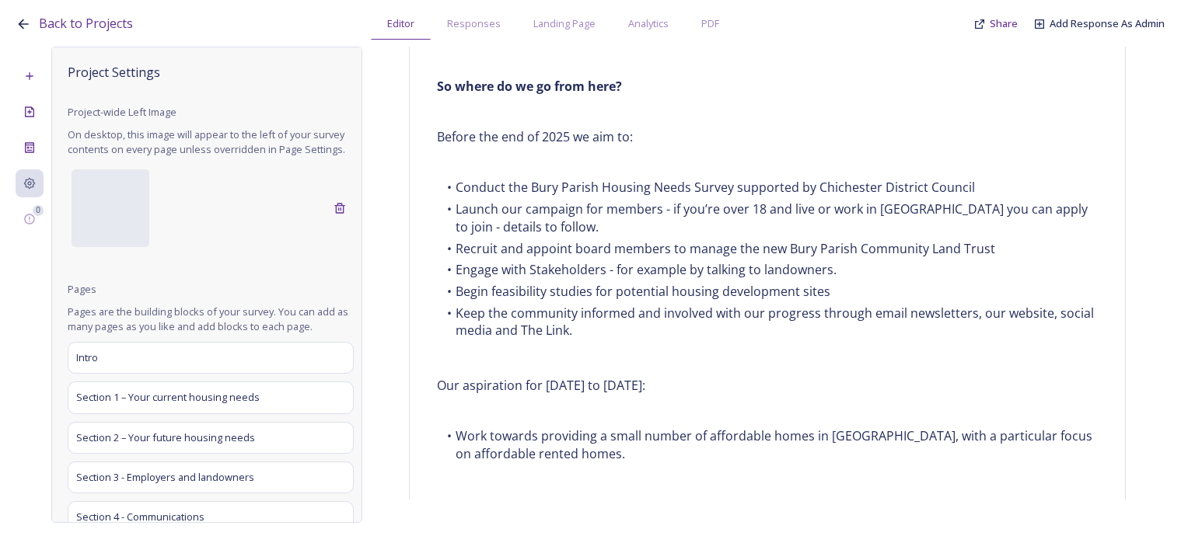
scroll to position [1744, 0]
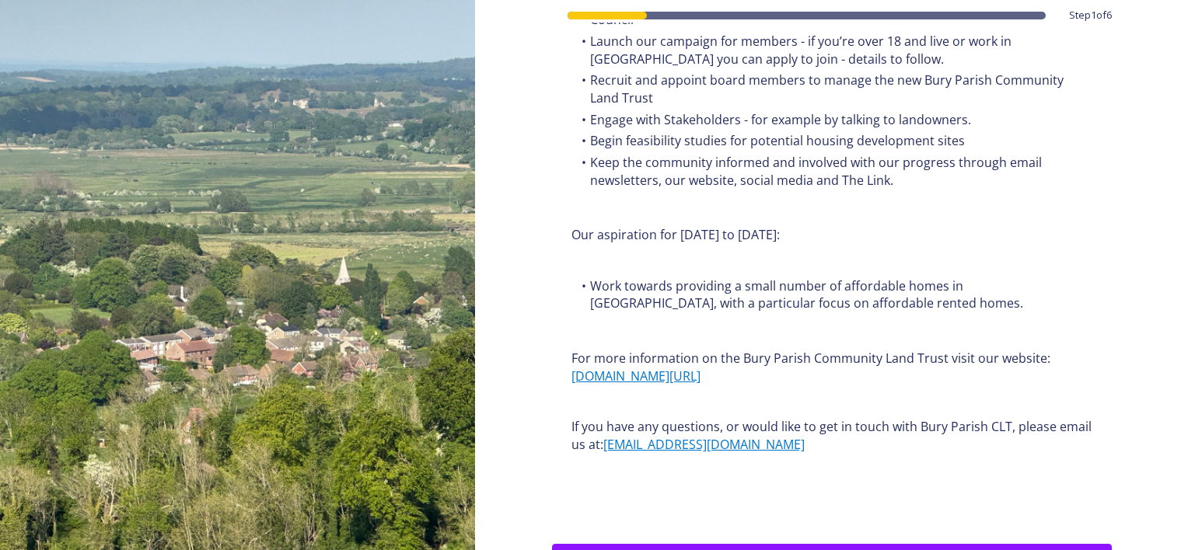
scroll to position [1908, 0]
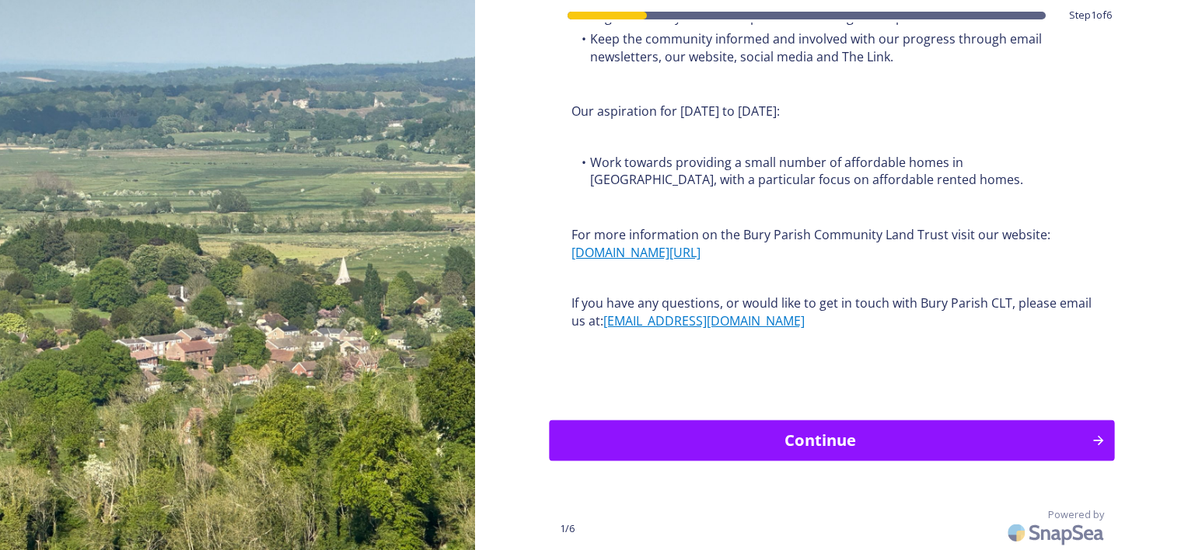
click at [779, 439] on div "Continue" at bounding box center [819, 440] width 525 height 23
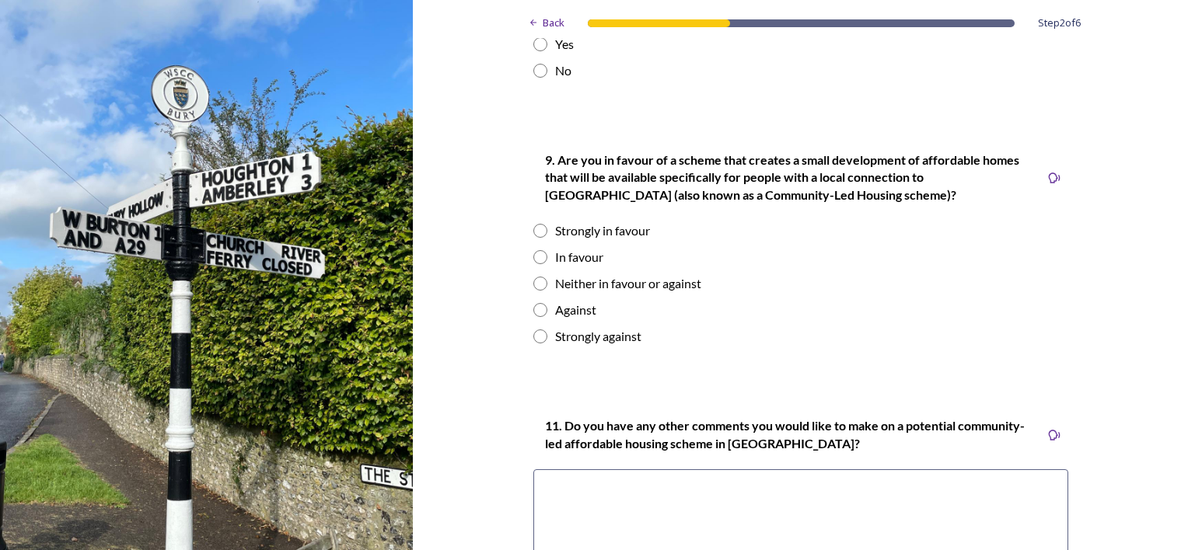
scroll to position [2310, 0]
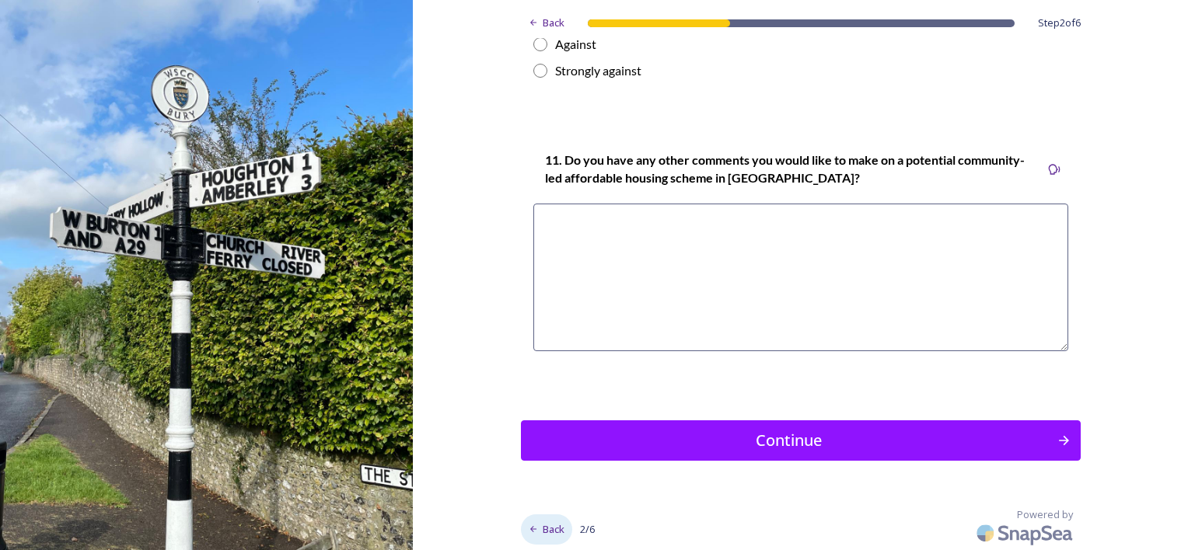
click at [548, 523] on span "Back" at bounding box center [554, 529] width 22 height 15
